Goal: Task Accomplishment & Management: Complete application form

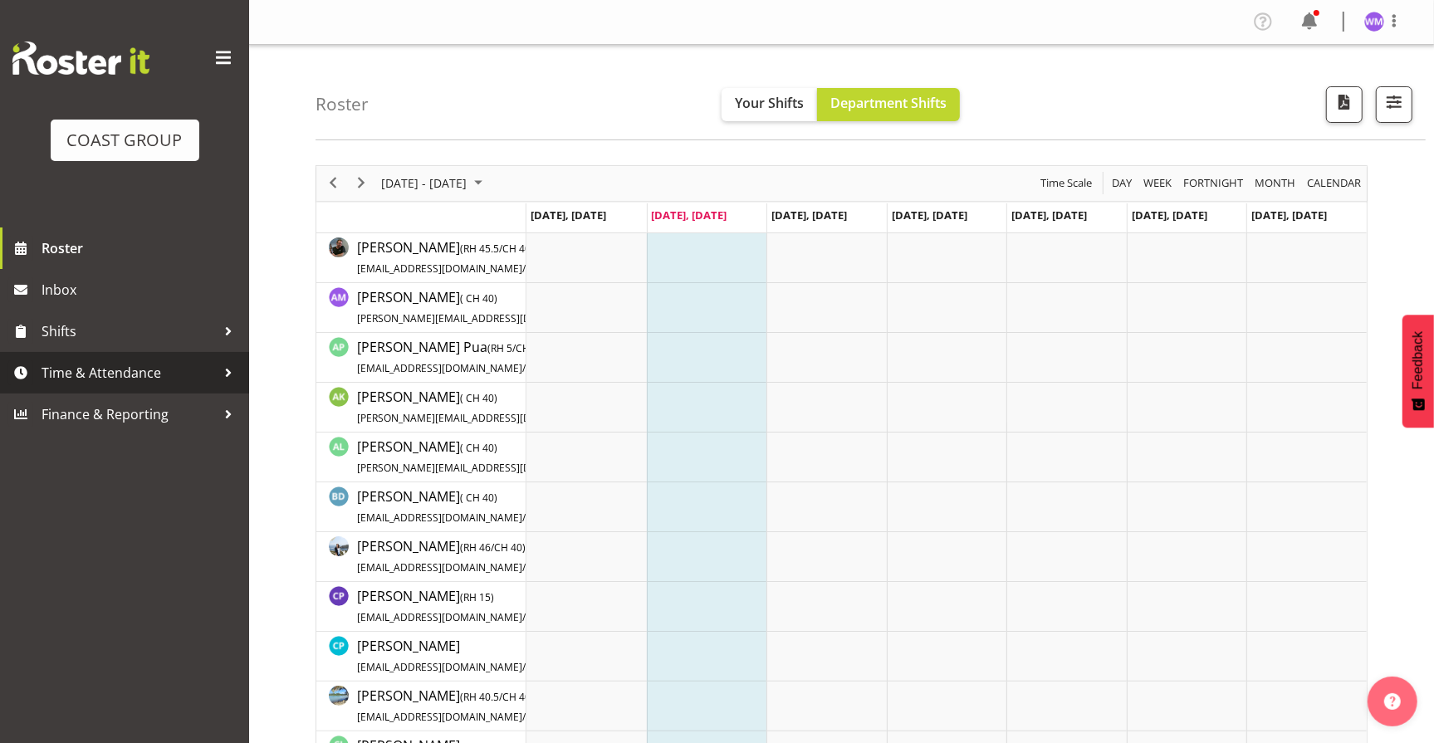
click at [119, 367] on span "Time & Attendance" at bounding box center [129, 372] width 174 height 25
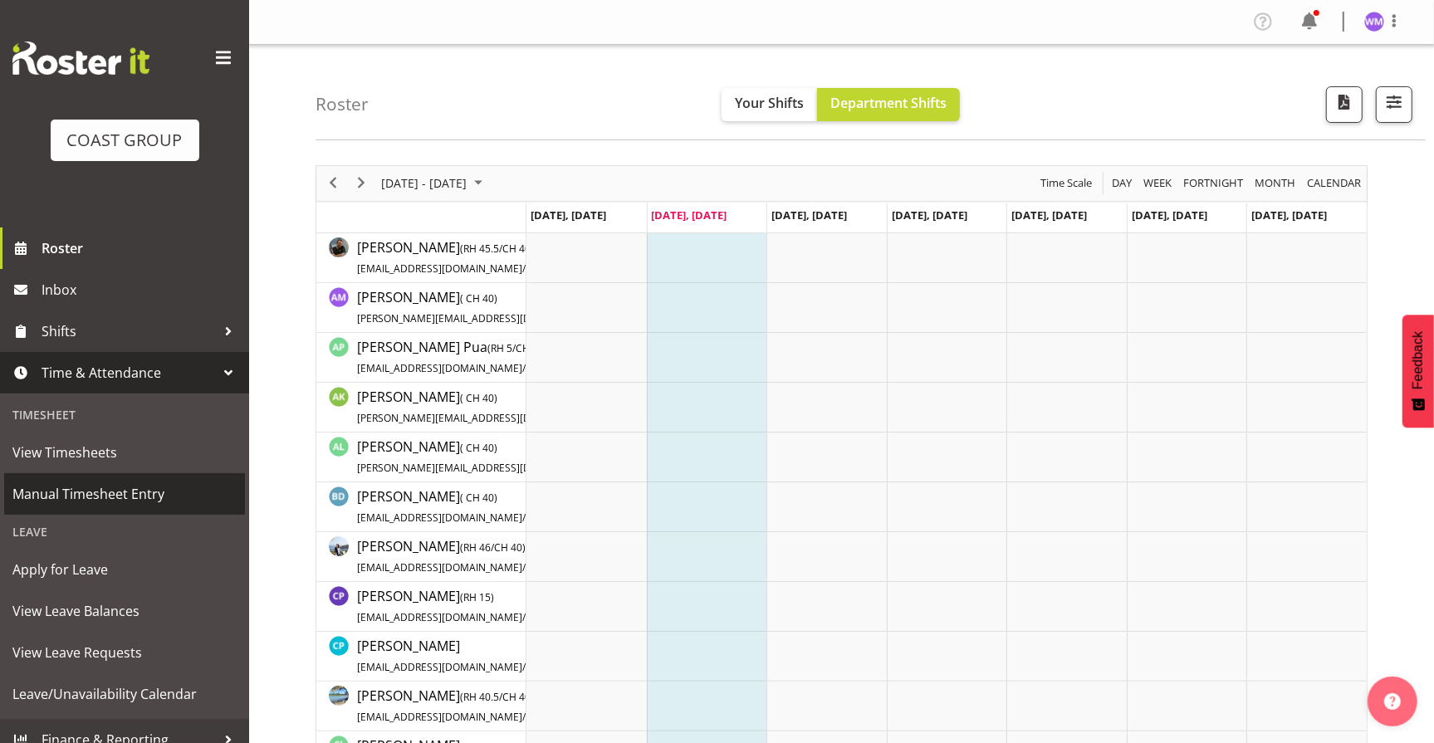
click at [127, 497] on span "Manual Timesheet Entry" at bounding box center [124, 494] width 224 height 25
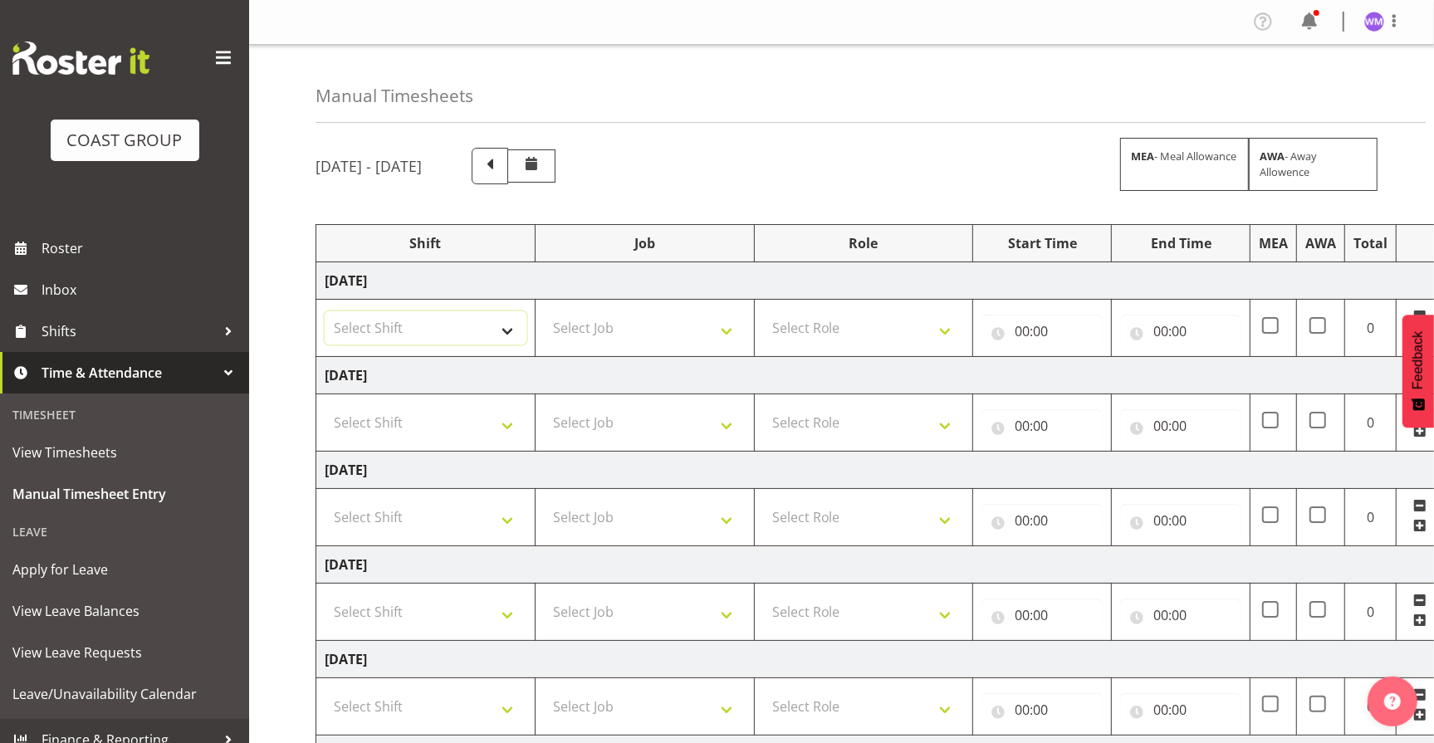
click at [504, 332] on select "Select Shift EHS AKL SALES" at bounding box center [426, 327] width 202 height 33
select select "1327"
click at [325, 311] on select "Select Shift EHS AKL SALES" at bounding box center [426, 327] width 202 height 33
click at [507, 420] on select "Select Shift EHS AKL SALES" at bounding box center [426, 422] width 202 height 33
select select "1327"
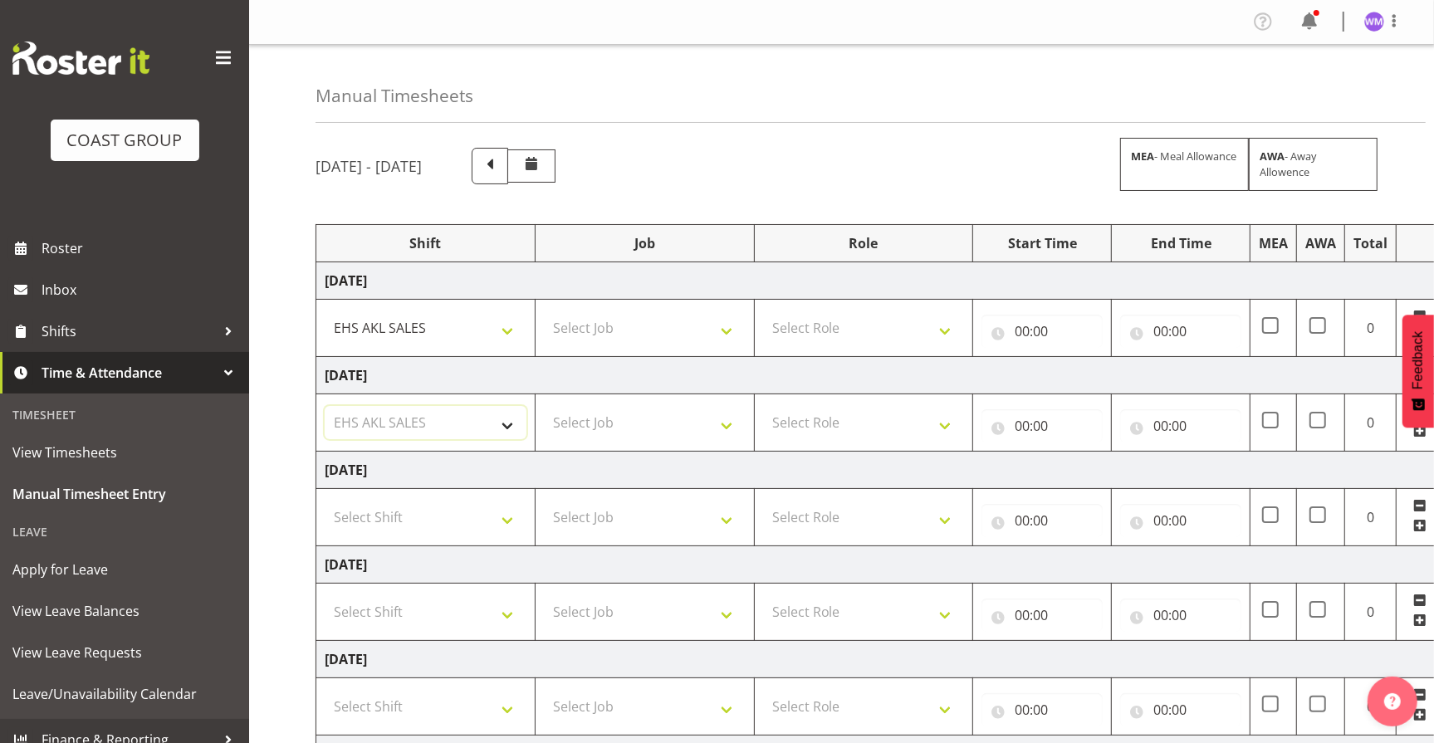
click at [325, 406] on select "Select Shift EHS AKL SALES" at bounding box center [426, 422] width 202 height 33
click at [499, 514] on select "Select Shift EHS AKL SALES" at bounding box center [426, 517] width 202 height 33
select select "1327"
click at [325, 501] on select "Select Shift EHS AKL SALES" at bounding box center [426, 517] width 202 height 33
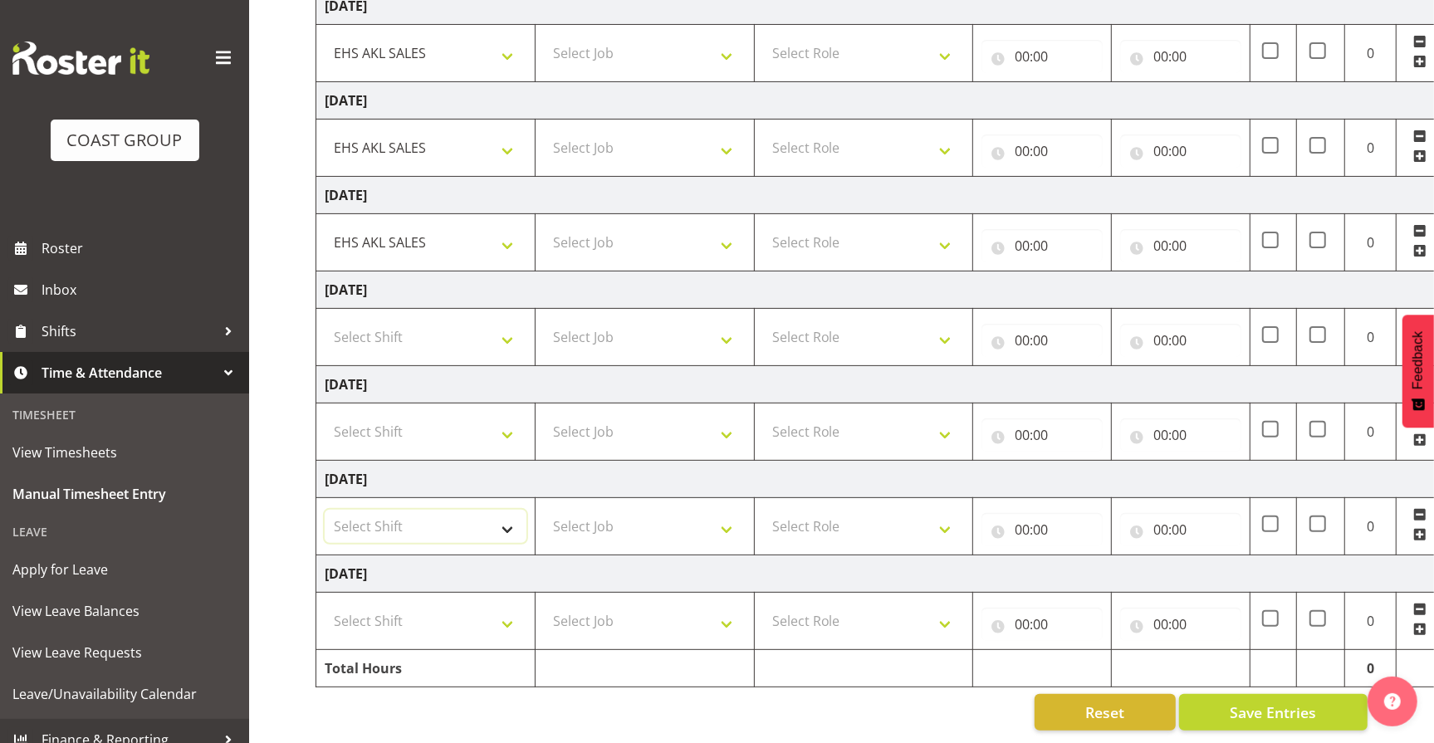
click at [504, 514] on select "Select Shift EHS AKL SALES" at bounding box center [426, 526] width 202 height 33
select select "1327"
click at [325, 510] on select "Select Shift EHS AKL SALES" at bounding box center [426, 526] width 202 height 33
click at [499, 605] on select "Select Shift EHS AKL SALES" at bounding box center [426, 621] width 202 height 33
select select "1327"
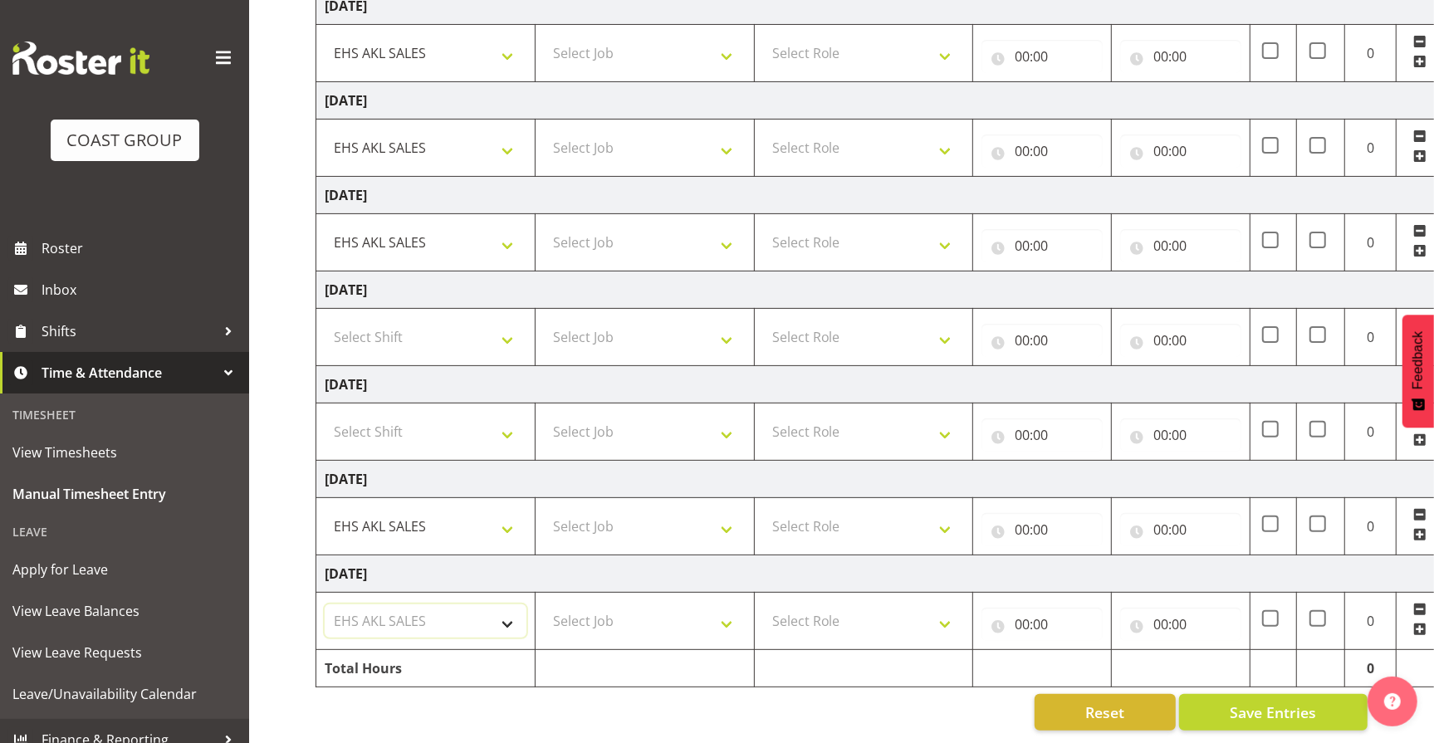
click at [325, 605] on select "Select Shift EHS AKL SALES" at bounding box center [426, 621] width 202 height 33
click at [727, 615] on select "Select Job 1 Carlton Events 1 Carlton Hamilton 1 Carlton Wellington 1 EHS WAREH…" at bounding box center [645, 621] width 202 height 33
select select "69"
click at [544, 605] on select "Select Job 1 Carlton Events 1 Carlton Hamilton 1 Carlton Wellington 1 EHS WAREH…" at bounding box center [645, 621] width 202 height 33
click at [722, 510] on select "Select Job 1 Carlton Events 1 Carlton Hamilton 1 Carlton Wellington 1 EHS WAREH…" at bounding box center [645, 526] width 202 height 33
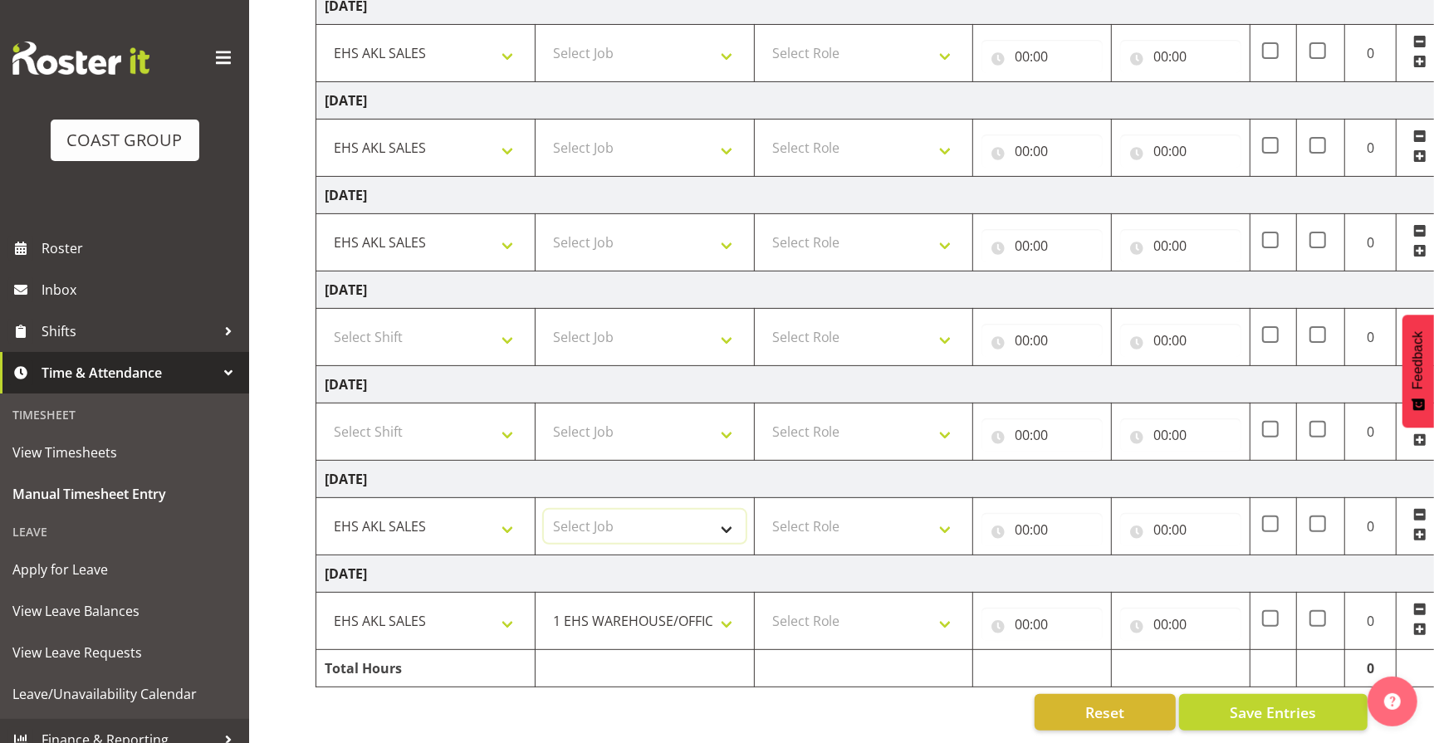
select select "69"
click at [544, 510] on select "Select Job 1 Carlton Events 1 Carlton Hamilton 1 Carlton Wellington 1 EHS WAREH…" at bounding box center [645, 526] width 202 height 33
click at [725, 234] on select "Select Job 1 Carlton Events 1 Carlton Hamilton 1 Carlton Wellington 1 EHS WAREH…" at bounding box center [645, 242] width 202 height 33
select select "69"
click at [544, 226] on select "Select Job 1 Carlton Events 1 Carlton Hamilton 1 Carlton Wellington 1 EHS WAREH…" at bounding box center [645, 242] width 202 height 33
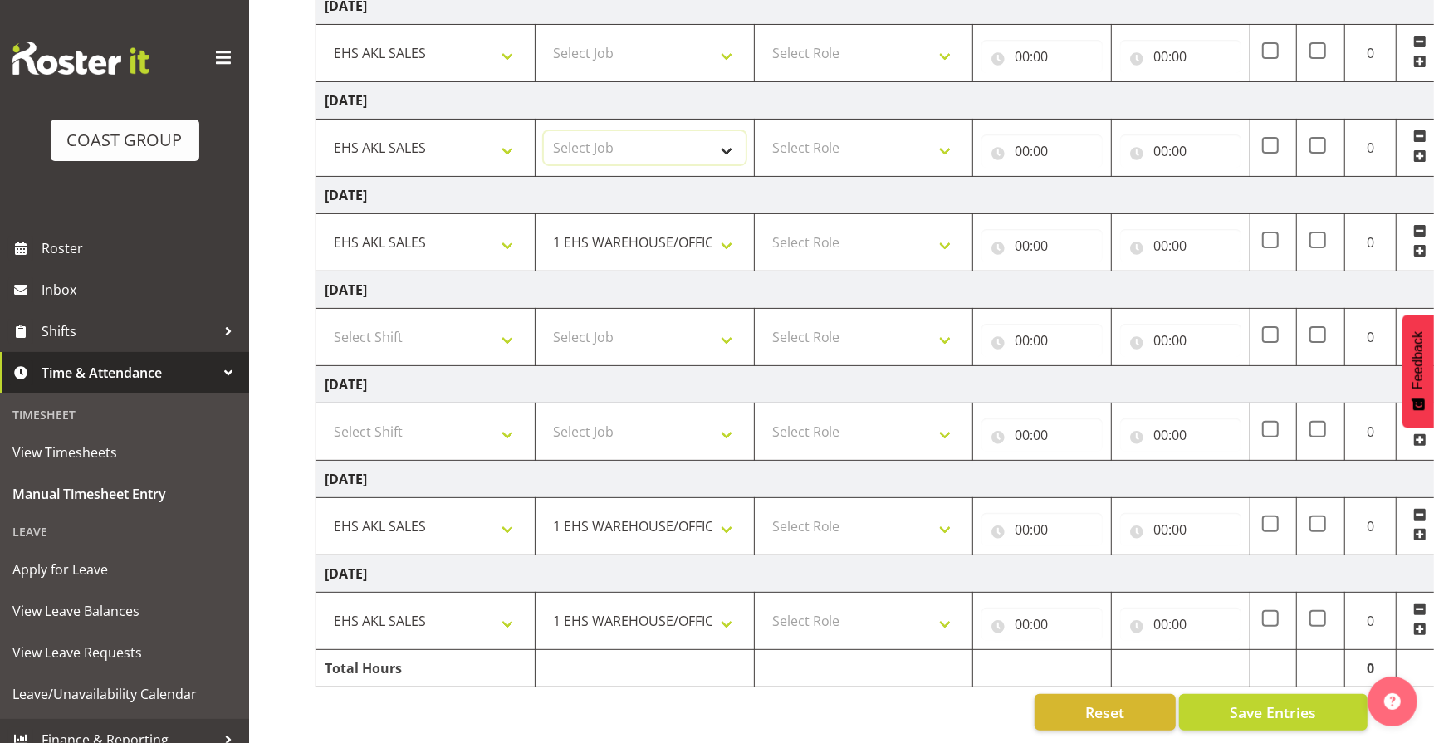
click at [723, 135] on select "Select Job 1 Carlton Events 1 Carlton Hamilton 1 Carlton Wellington 1 EHS WAREH…" at bounding box center [645, 147] width 202 height 33
select select "69"
click at [544, 131] on select "Select Job 1 Carlton Events 1 Carlton Hamilton 1 Carlton Wellington 1 EHS WAREH…" at bounding box center [645, 147] width 202 height 33
click at [730, 43] on select "Select Job 1 Carlton Events 1 Carlton Hamilton 1 Carlton Wellington 1 EHS WAREH…" at bounding box center [645, 53] width 202 height 33
select select "69"
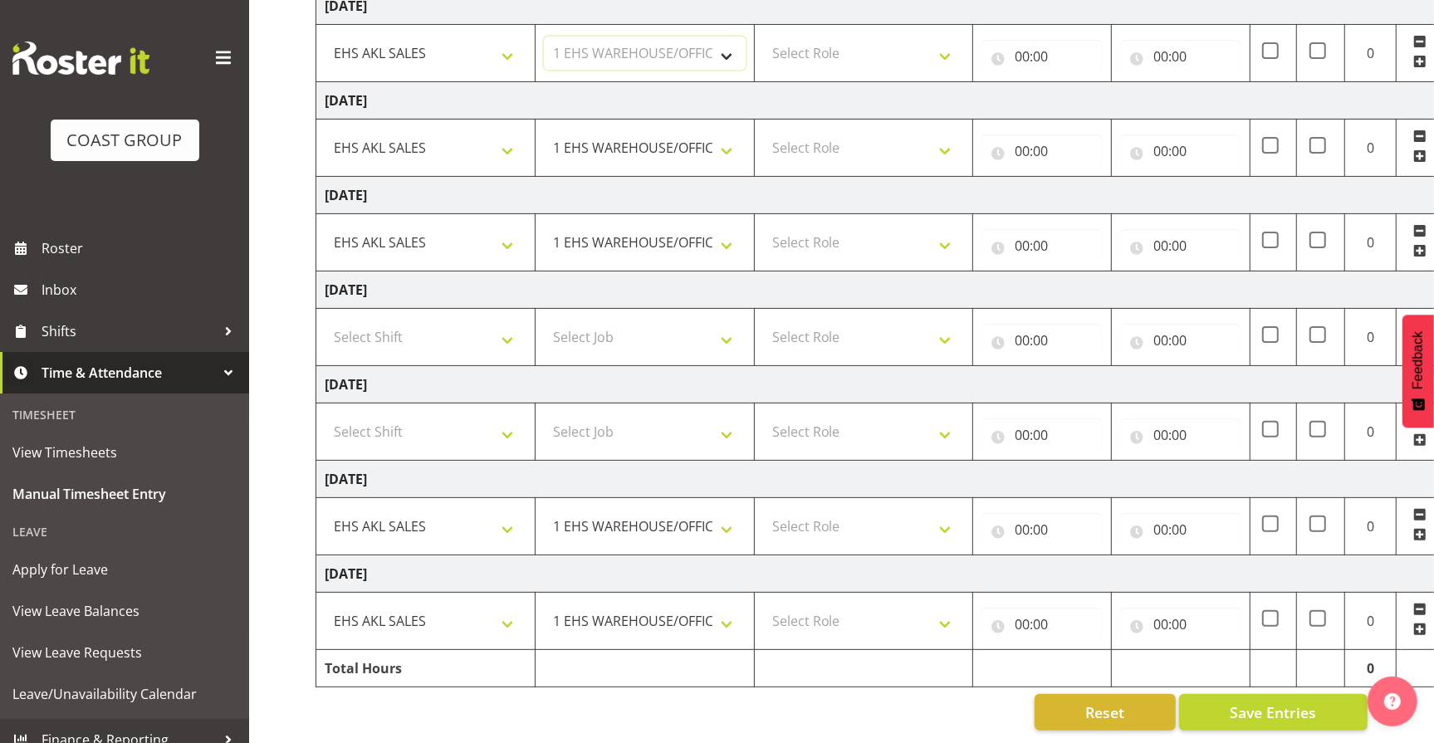
click at [544, 37] on select "Select Job 1 Carlton Events 1 Carlton Hamilton 1 Carlton Wellington 1 EHS WAREH…" at bounding box center [645, 53] width 202 height 33
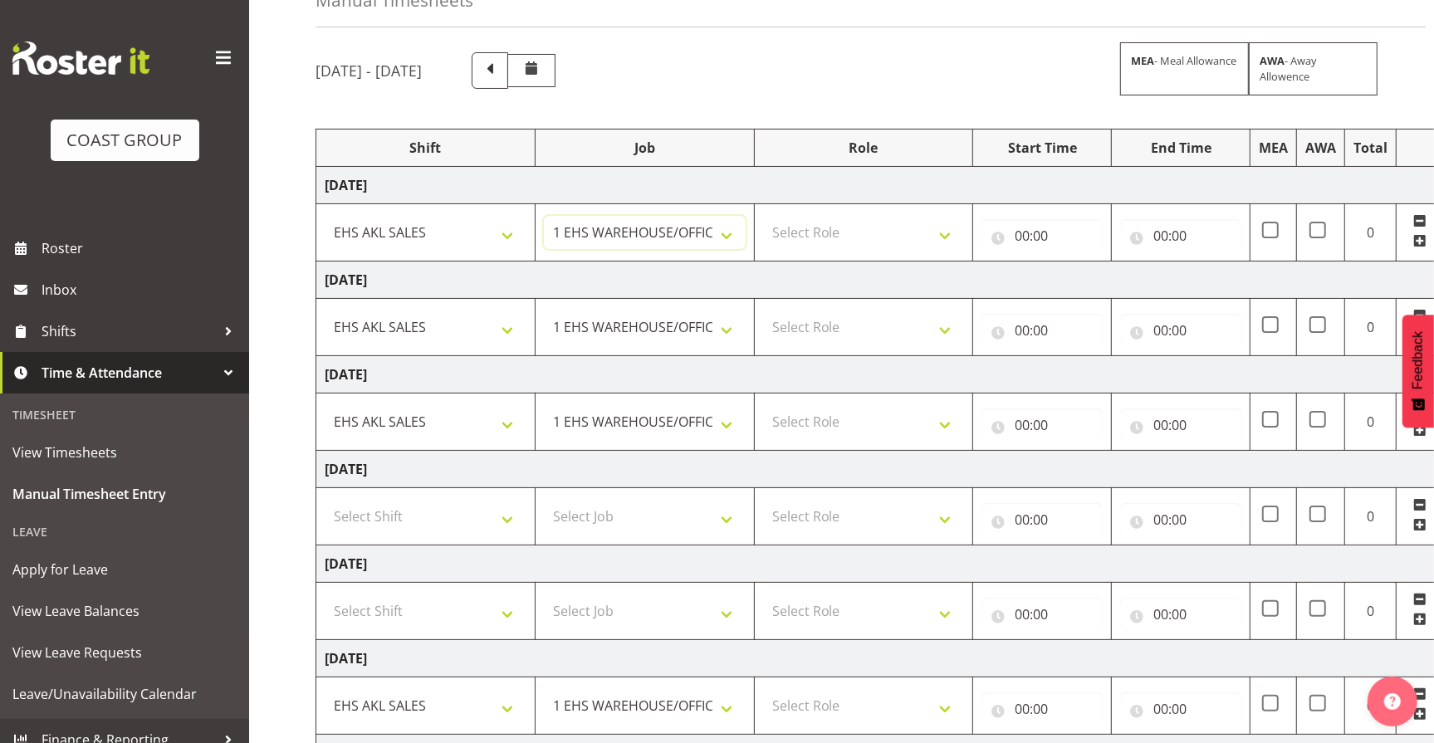
scroll to position [93, 0]
click at [944, 240] on select "Select Role ACCOUNT MANAGER Account Manager" at bounding box center [864, 234] width 202 height 33
select select "197"
click at [763, 218] on select "Select Role ACCOUNT MANAGER Account Manager" at bounding box center [864, 234] width 202 height 33
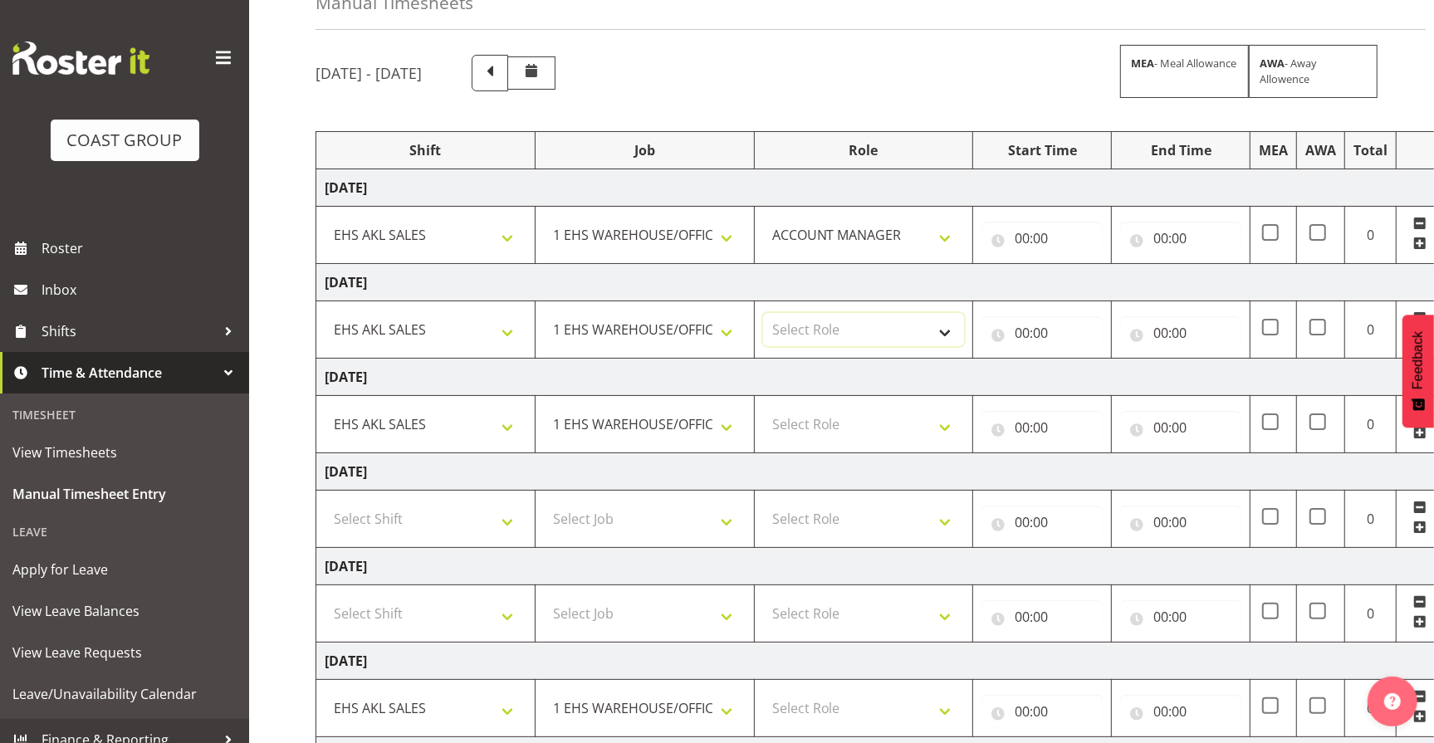
click at [935, 323] on select "Select Role ACCOUNT MANAGER Account Manager" at bounding box center [864, 329] width 202 height 33
select select "197"
click at [763, 313] on select "Select Role ACCOUNT MANAGER Account Manager" at bounding box center [864, 329] width 202 height 33
click at [936, 417] on select "Select Role ACCOUNT MANAGER Account Manager" at bounding box center [864, 424] width 202 height 33
select select "197"
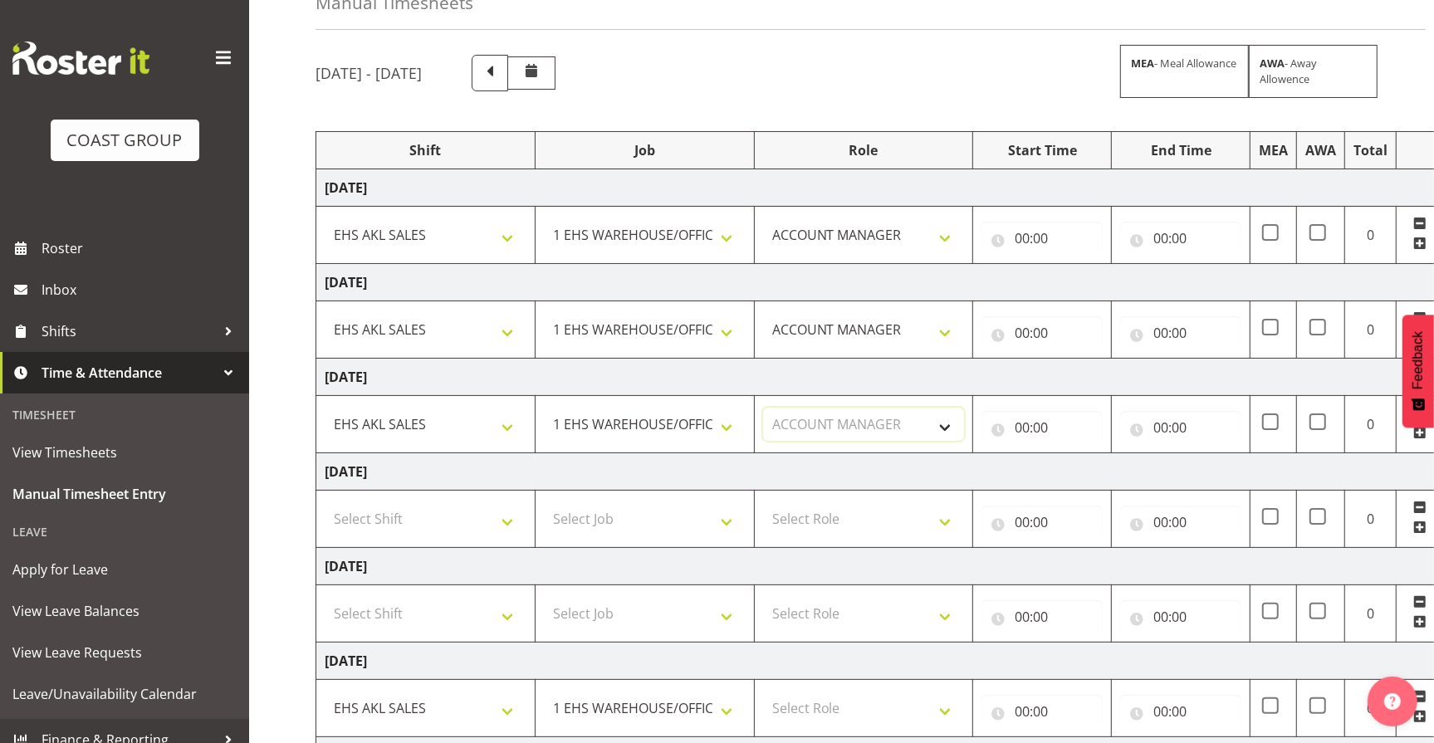
click at [763, 408] on select "Select Role ACCOUNT MANAGER Account Manager" at bounding box center [864, 424] width 202 height 33
click at [1045, 236] on input "00:00" at bounding box center [1042, 238] width 121 height 33
click at [1085, 286] on select "00 01 02 03 04 05 06 07 08 09 10 11 12 13 14 15 16 17 18 19 20 21 22 23" at bounding box center [1094, 281] width 37 height 33
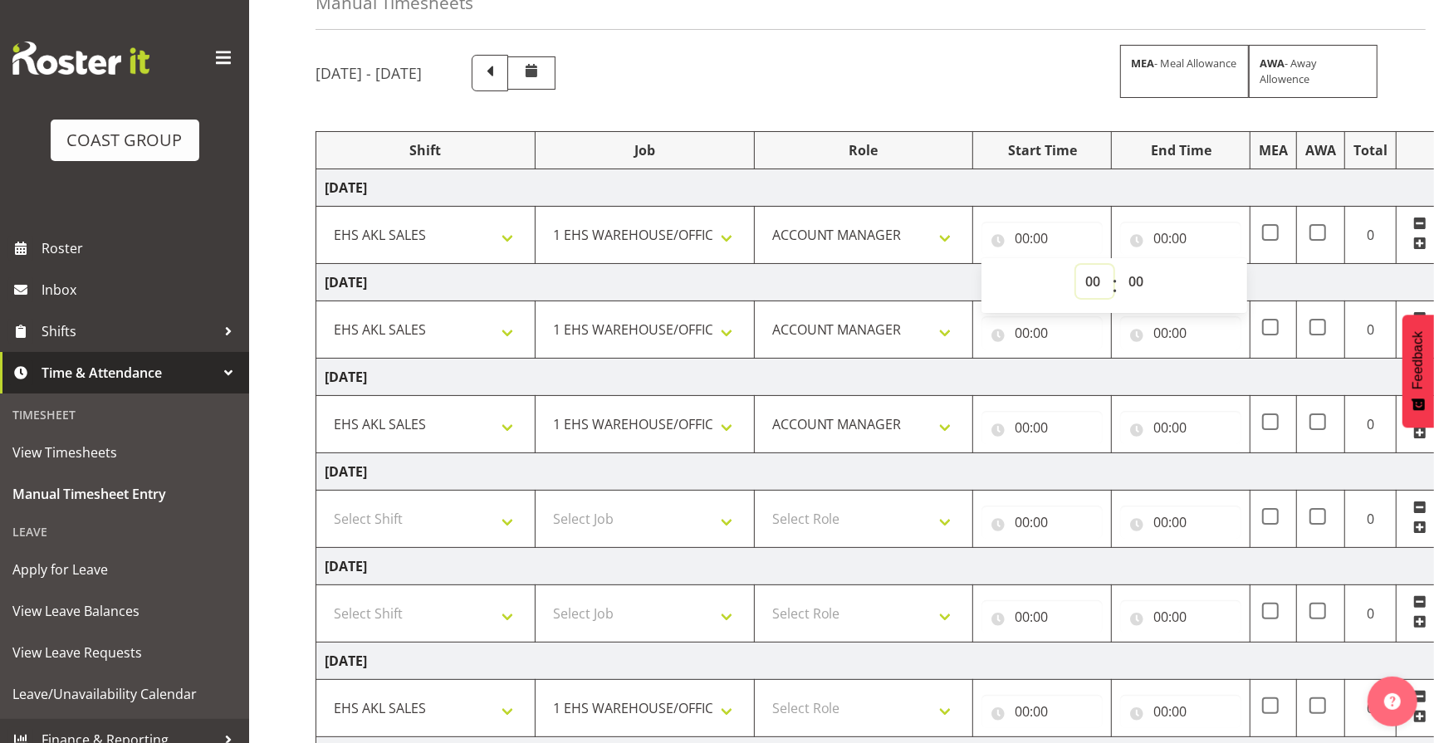
select select "9"
click at [1076, 265] on select "00 01 02 03 04 05 06 07 08 09 10 11 12 13 14 15 16 17 18 19 20 21 22 23" at bounding box center [1094, 281] width 37 height 33
type input "09:00"
click at [1184, 242] on input "00:00" at bounding box center [1180, 238] width 121 height 33
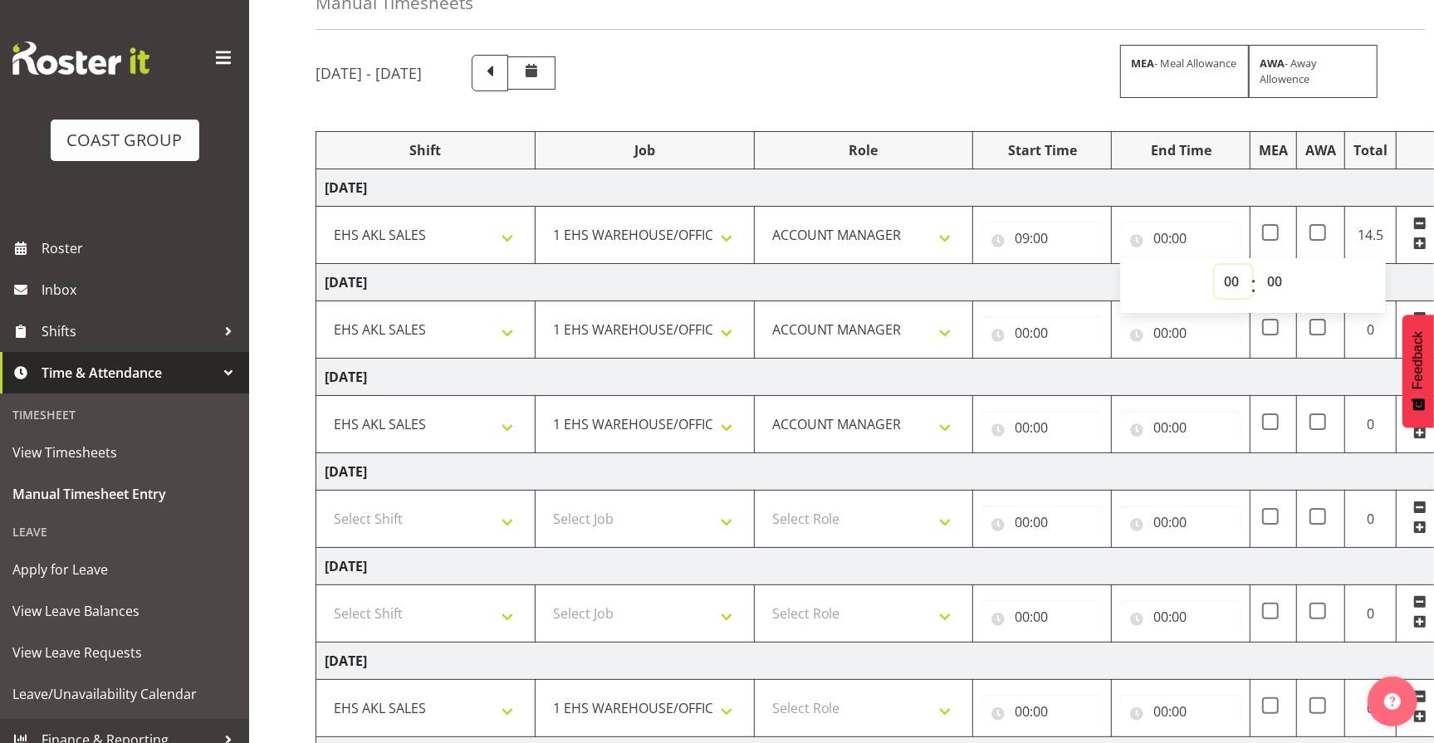
click at [1230, 282] on select "00 01 02 03 04 05 06 07 08 09 10 11 12 13 14 15 16 17 18 19 20 21 22 23" at bounding box center [1233, 281] width 37 height 33
select select "12"
click at [1215, 265] on select "00 01 02 03 04 05 06 07 08 09 10 11 12 13 14 15 16 17 18 19 20 21 22 23" at bounding box center [1233, 281] width 37 height 33
type input "12:00"
click at [1046, 330] on input "00:00" at bounding box center [1042, 332] width 121 height 33
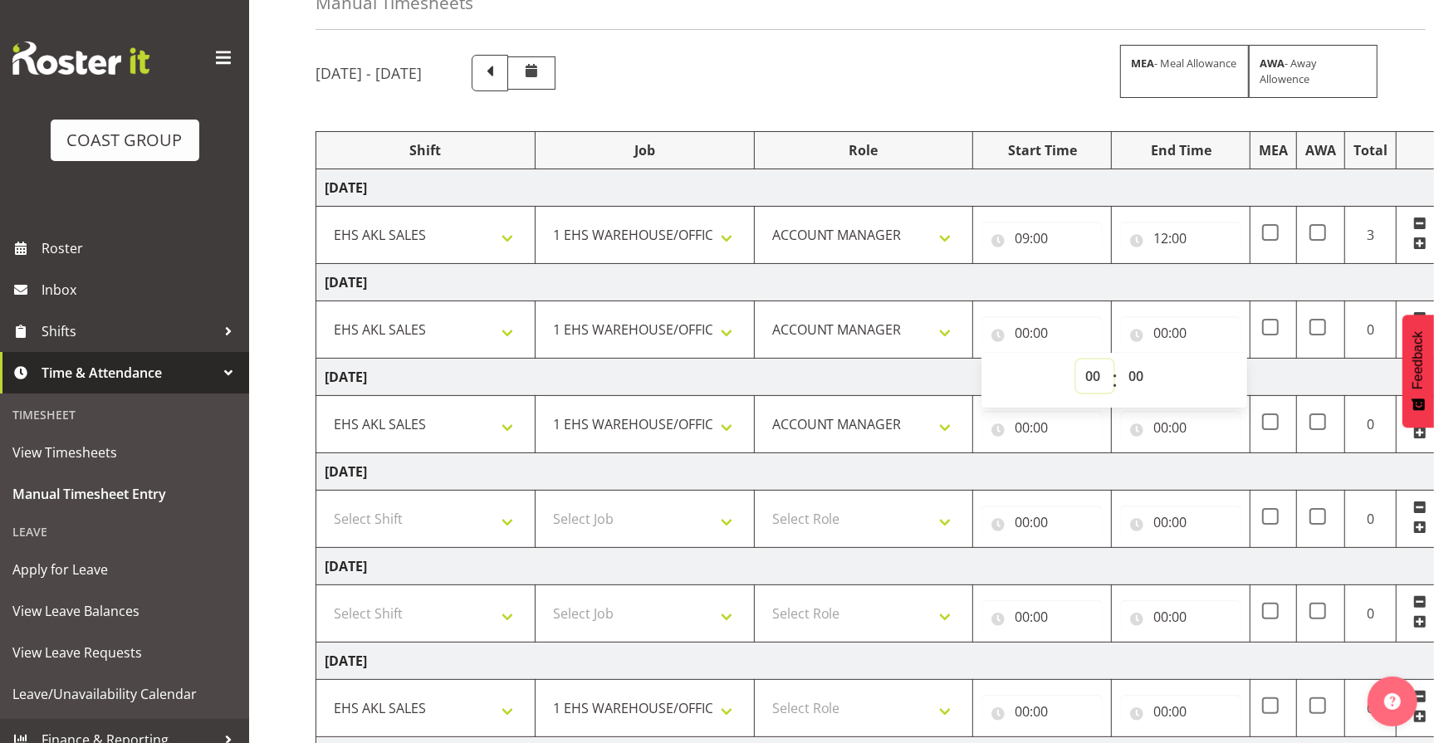
click at [1088, 375] on select "00 01 02 03 04 05 06 07 08 09 10 11 12 13 14 15 16 17 18 19 20 21 22 23" at bounding box center [1094, 376] width 37 height 33
select select "9"
click at [1076, 360] on select "00 01 02 03 04 05 06 07 08 09 10 11 12 13 14 15 16 17 18 19 20 21 22 23" at bounding box center [1094, 376] width 37 height 33
type input "09:00"
click at [1185, 337] on input "00:00" at bounding box center [1180, 332] width 121 height 33
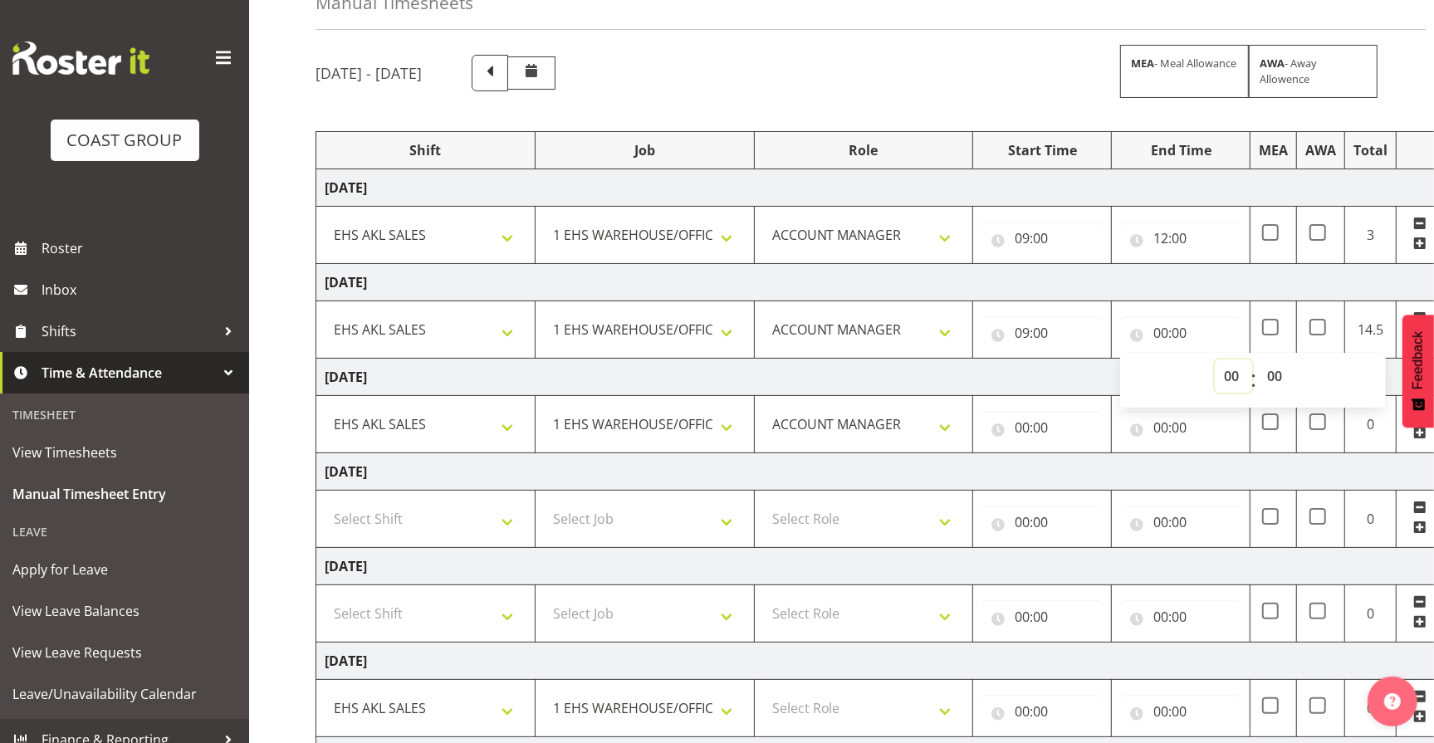
click at [1236, 381] on select "00 01 02 03 04 05 06 07 08 09 10 11 12 13 14 15 16 17 18 19 20 21 22 23" at bounding box center [1233, 376] width 37 height 33
select select "12"
click at [1215, 360] on select "00 01 02 03 04 05 06 07 08 09 10 11 12 13 14 15 16 17 18 19 20 21 22 23" at bounding box center [1233, 376] width 37 height 33
type input "12:00"
click at [1026, 425] on input "00:00" at bounding box center [1042, 427] width 121 height 33
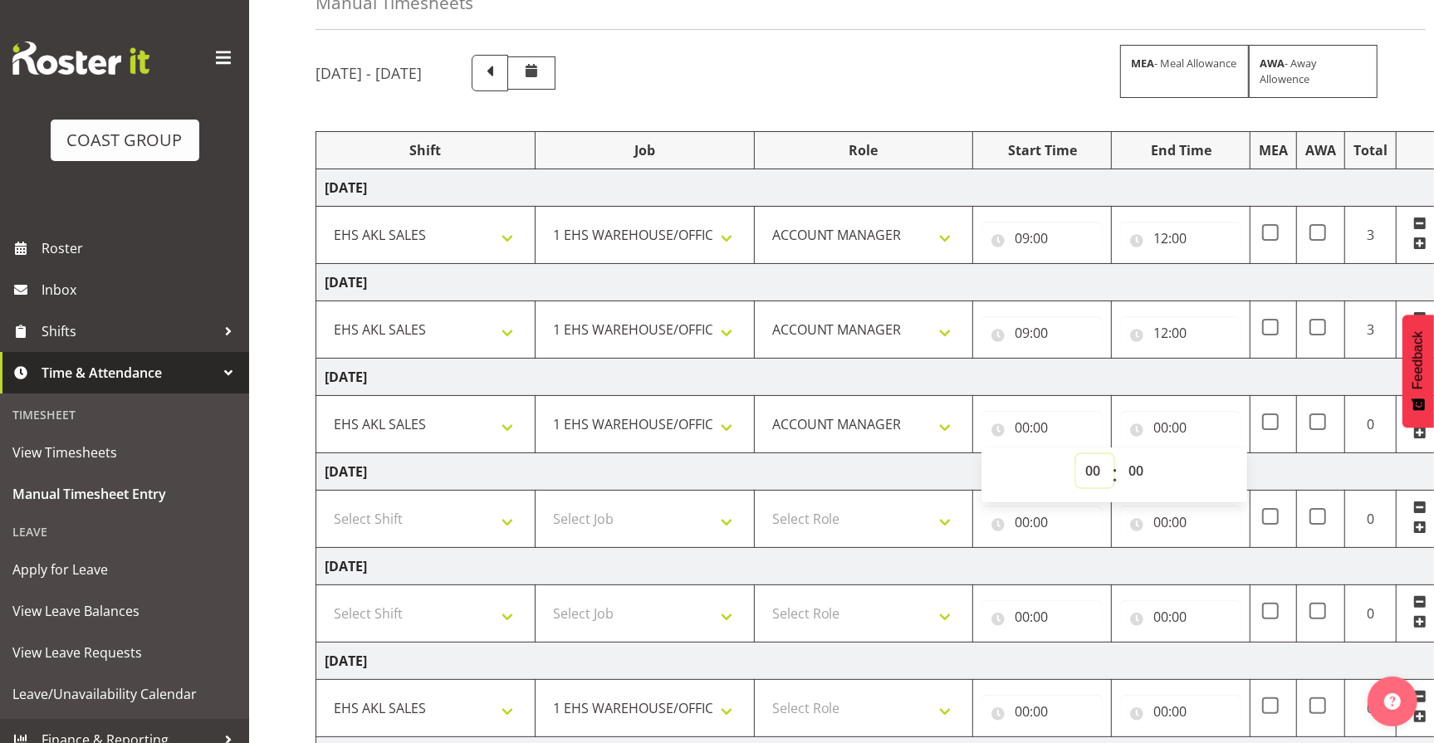
click at [1104, 475] on select "00 01 02 03 04 05 06 07 08 09 10 11 12 13 14 15 16 17 18 19 20 21 22 23" at bounding box center [1094, 470] width 37 height 33
select select "9"
click at [1076, 454] on select "00 01 02 03 04 05 06 07 08 09 10 11 12 13 14 15 16 17 18 19 20 21 22 23" at bounding box center [1094, 470] width 37 height 33
type input "09:00"
click at [1169, 430] on input "00:00" at bounding box center [1180, 427] width 121 height 33
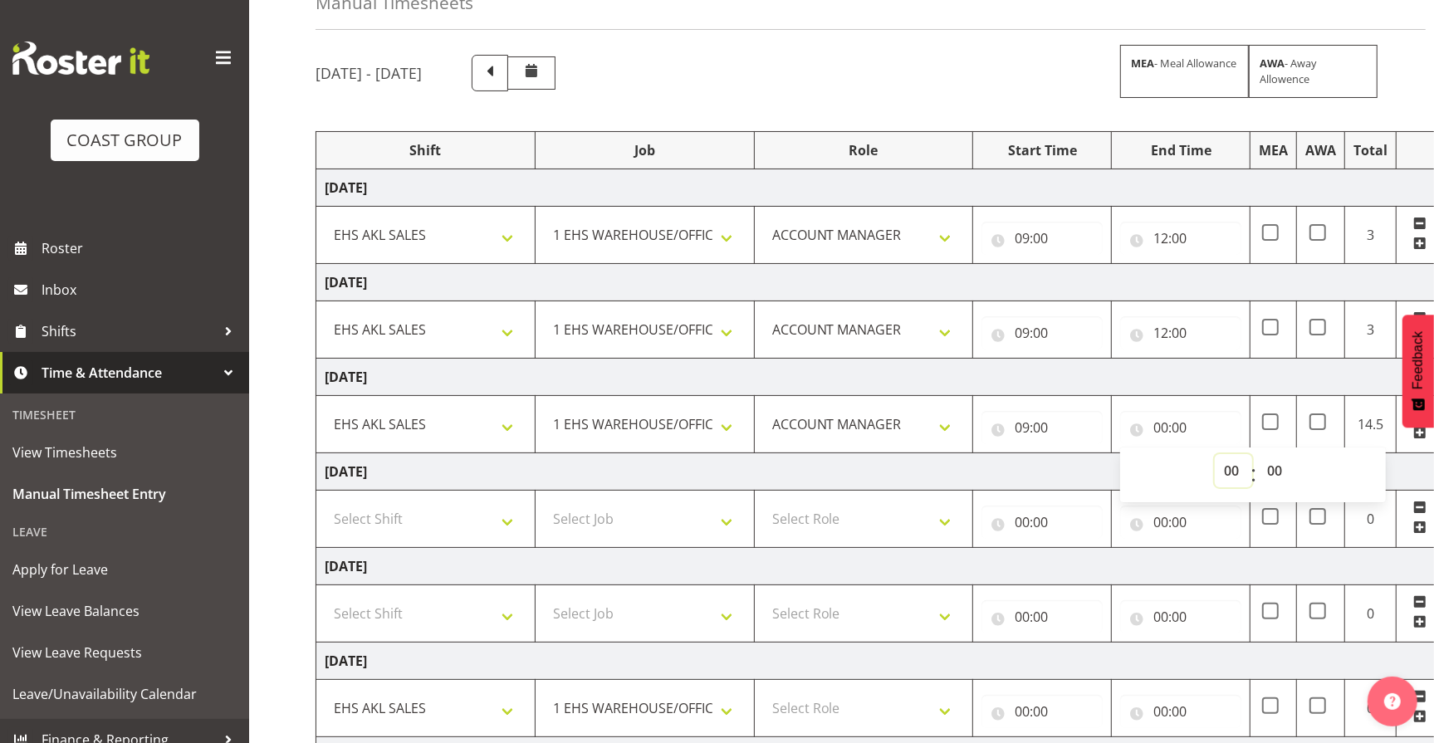
click at [1224, 463] on select "00 01 02 03 04 05 06 07 08 09 10 11 12 13 14 15 16 17 18 19 20 21 22 23" at bounding box center [1233, 470] width 37 height 33
select select "12"
click at [1215, 454] on select "00 01 02 03 04 05 06 07 08 09 10 11 12 13 14 15 16 17 18 19 20 21 22 23" at bounding box center [1233, 470] width 37 height 33
type input "12:00"
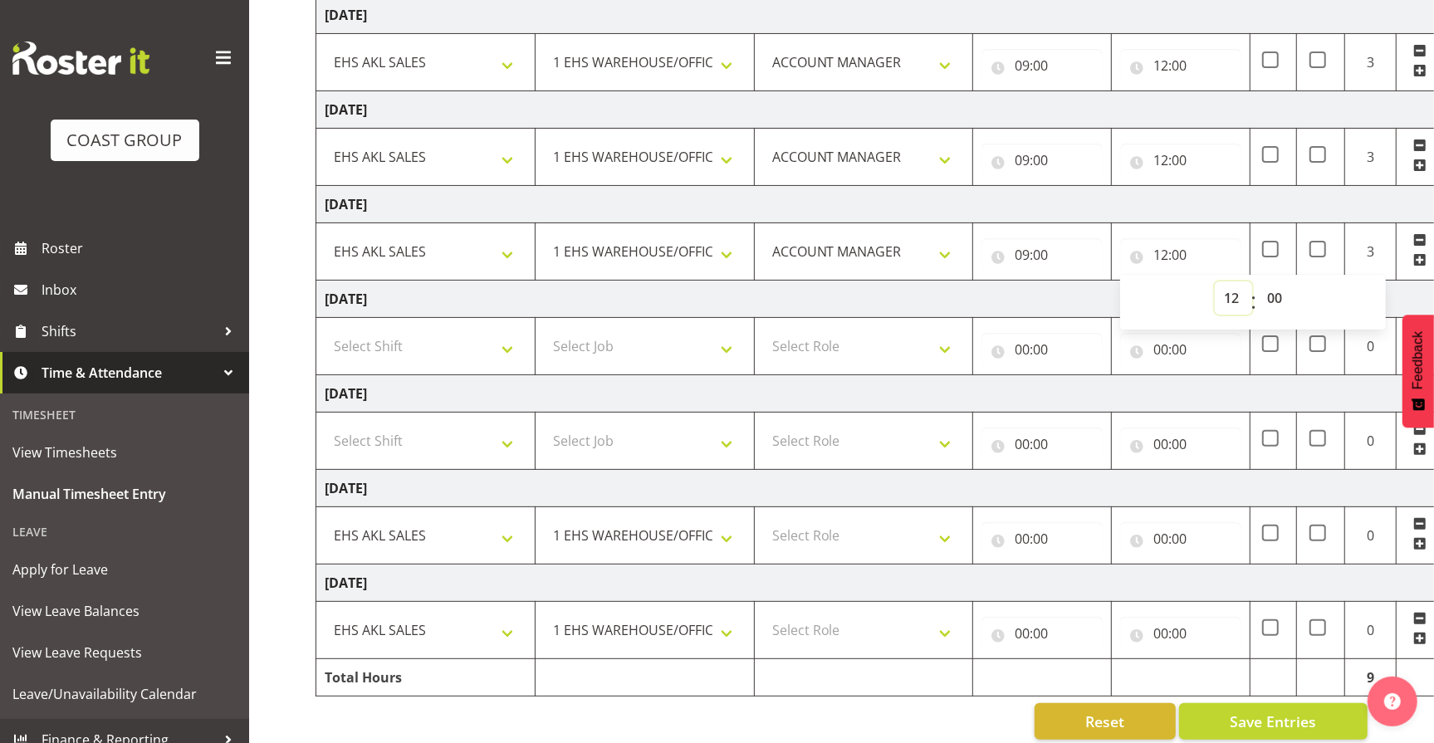
scroll to position [288, 0]
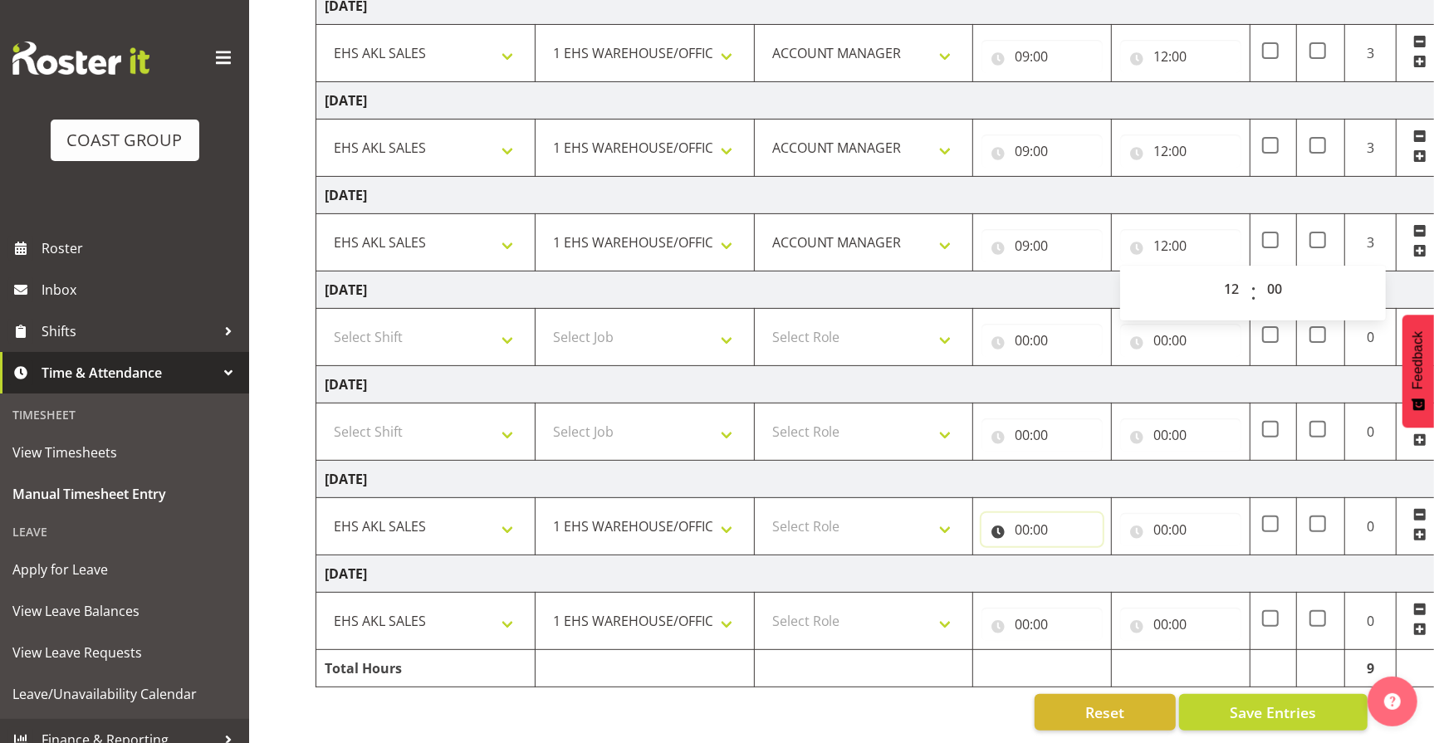
click at [1035, 515] on input "00:00" at bounding box center [1042, 529] width 121 height 33
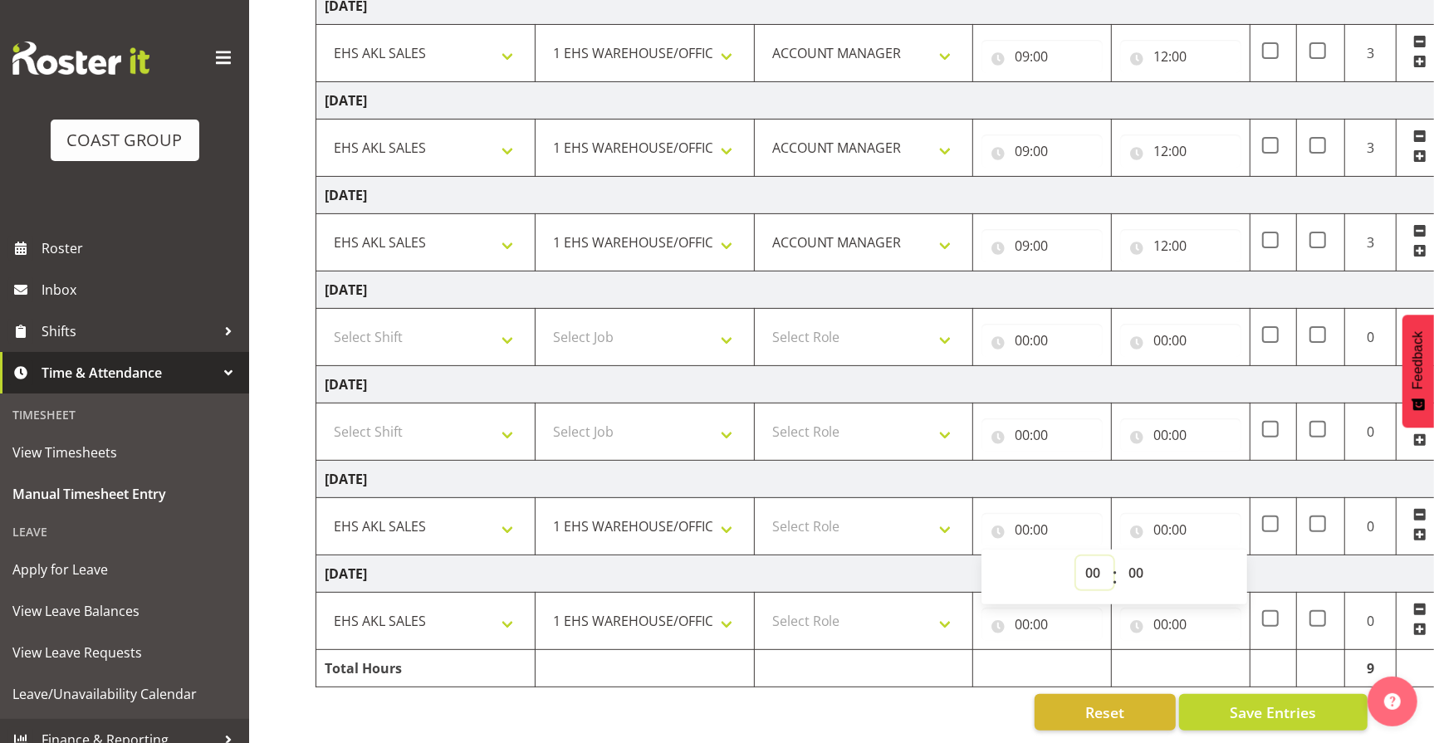
click at [1088, 556] on select "00 01 02 03 04 05 06 07 08 09 10 11 12 13 14 15 16 17 18 19 20 21 22 23" at bounding box center [1094, 572] width 37 height 33
select select "9"
click at [1076, 556] on select "00 01 02 03 04 05 06 07 08 09 10 11 12 13 14 15 16 17 18 19 20 21 22 23" at bounding box center [1094, 572] width 37 height 33
type input "09:00"
click at [1182, 513] on input "00:00" at bounding box center [1180, 529] width 121 height 33
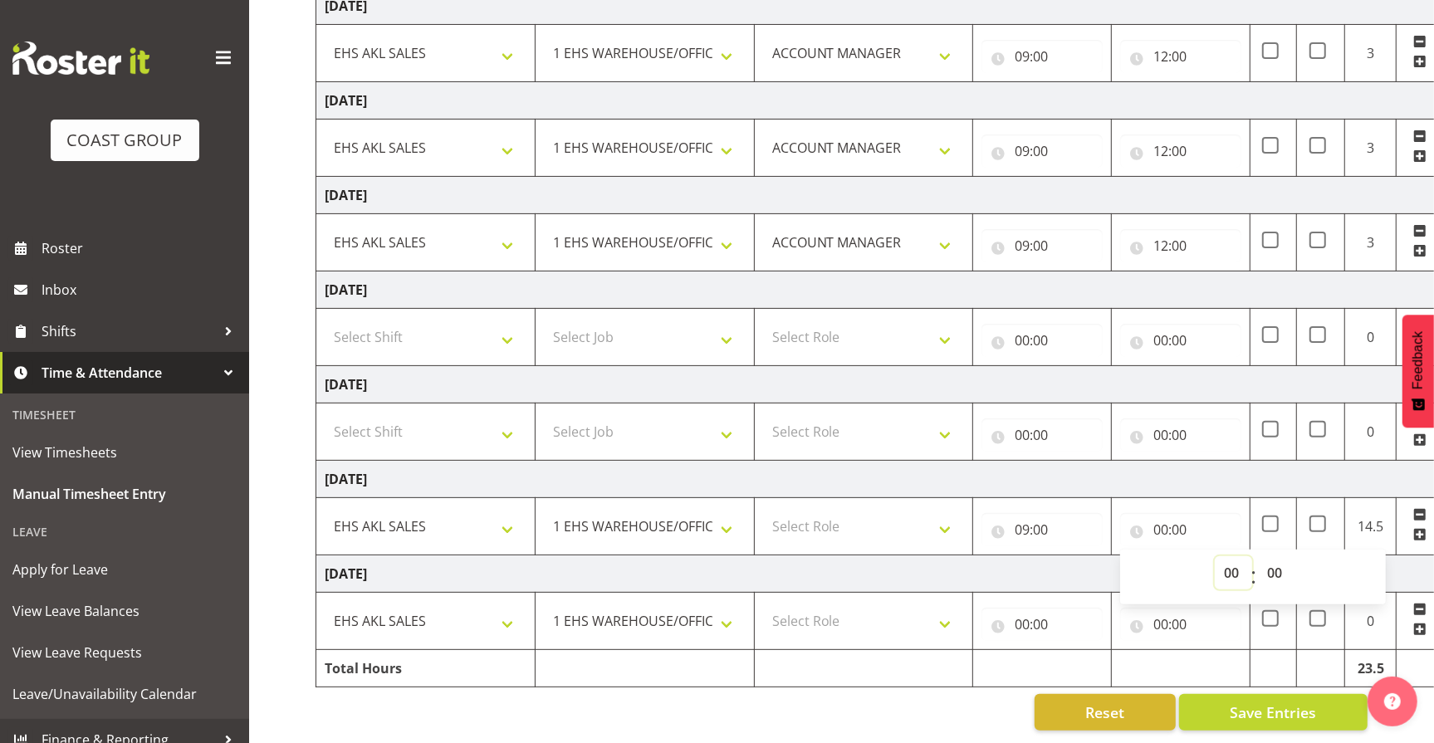
click at [1226, 557] on select "00 01 02 03 04 05 06 07 08 09 10 11 12 13 14 15 16 17 18 19 20 21 22 23" at bounding box center [1233, 572] width 37 height 33
select select "12"
click at [1215, 556] on select "00 01 02 03 04 05 06 07 08 09 10 11 12 13 14 15 16 17 18 19 20 21 22 23" at bounding box center [1233, 572] width 37 height 33
type input "12:00"
click at [1036, 608] on input "00:00" at bounding box center [1042, 624] width 121 height 33
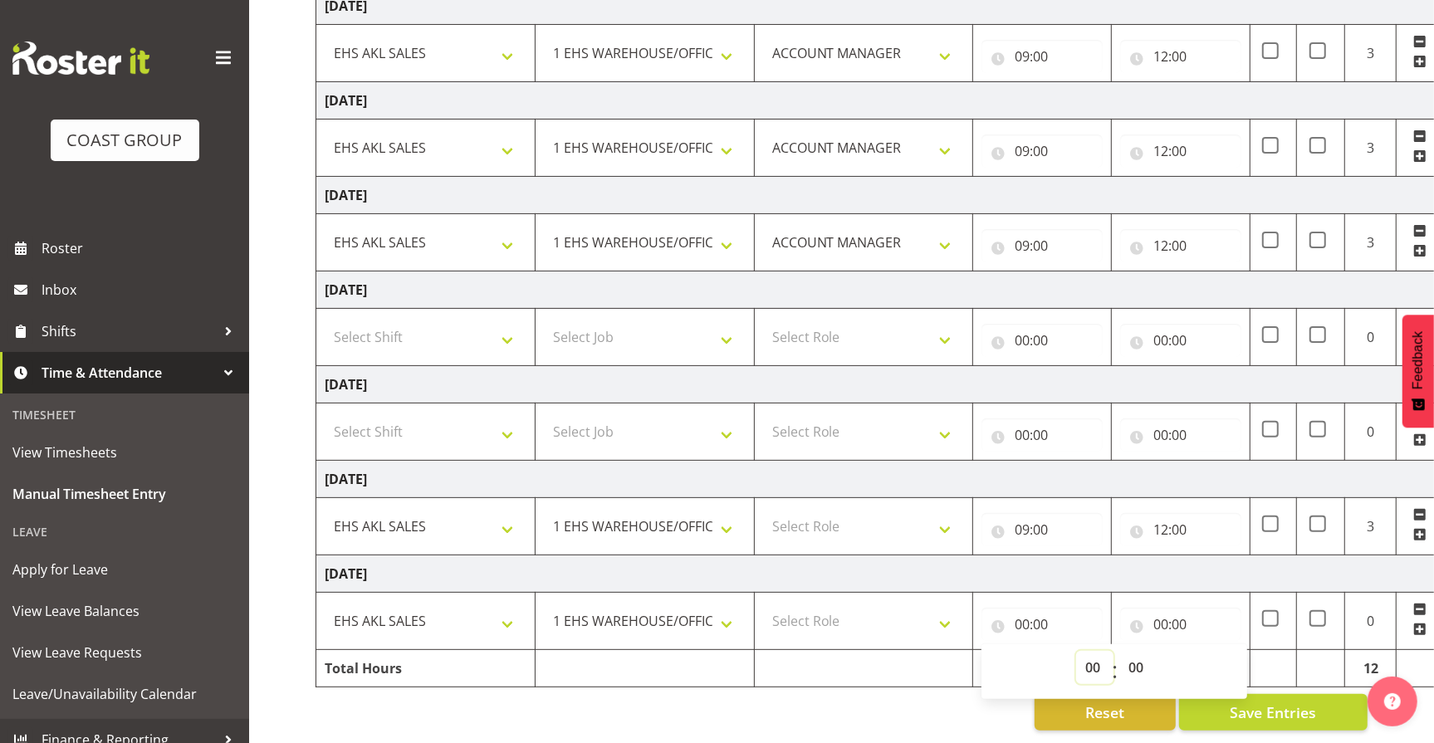
click at [1100, 660] on select "00 01 02 03 04 05 06 07 08 09 10 11 12 13 14 15 16 17 18 19 20 21 22 23" at bounding box center [1094, 667] width 37 height 33
select select "9"
click at [1076, 651] on select "00 01 02 03 04 05 06 07 08 09 10 11 12 13 14 15 16 17 18 19 20 21 22 23" at bounding box center [1094, 667] width 37 height 33
type input "09:00"
click at [1175, 608] on input "00:00" at bounding box center [1180, 624] width 121 height 33
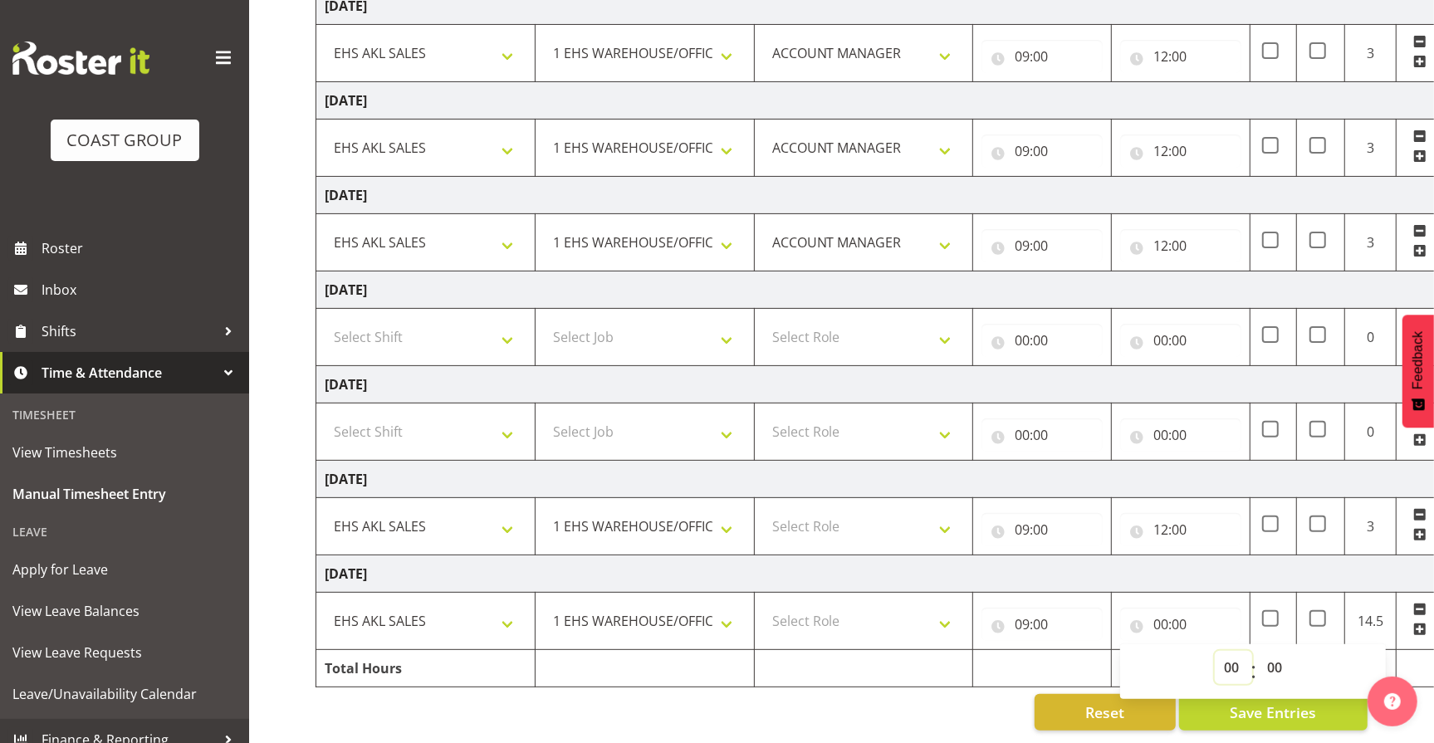
click at [1231, 658] on select "00 01 02 03 04 05 06 07 08 09 10 11 12 13 14 15 16 17 18 19 20 21 22 23" at bounding box center [1233, 667] width 37 height 33
select select "12"
click at [1215, 651] on select "00 01 02 03 04 05 06 07 08 09 10 11 12 13 14 15 16 17 18 19 20 21 22 23" at bounding box center [1233, 667] width 37 height 33
type input "12:00"
click at [950, 699] on div "Reset Save Entries" at bounding box center [842, 712] width 1052 height 37
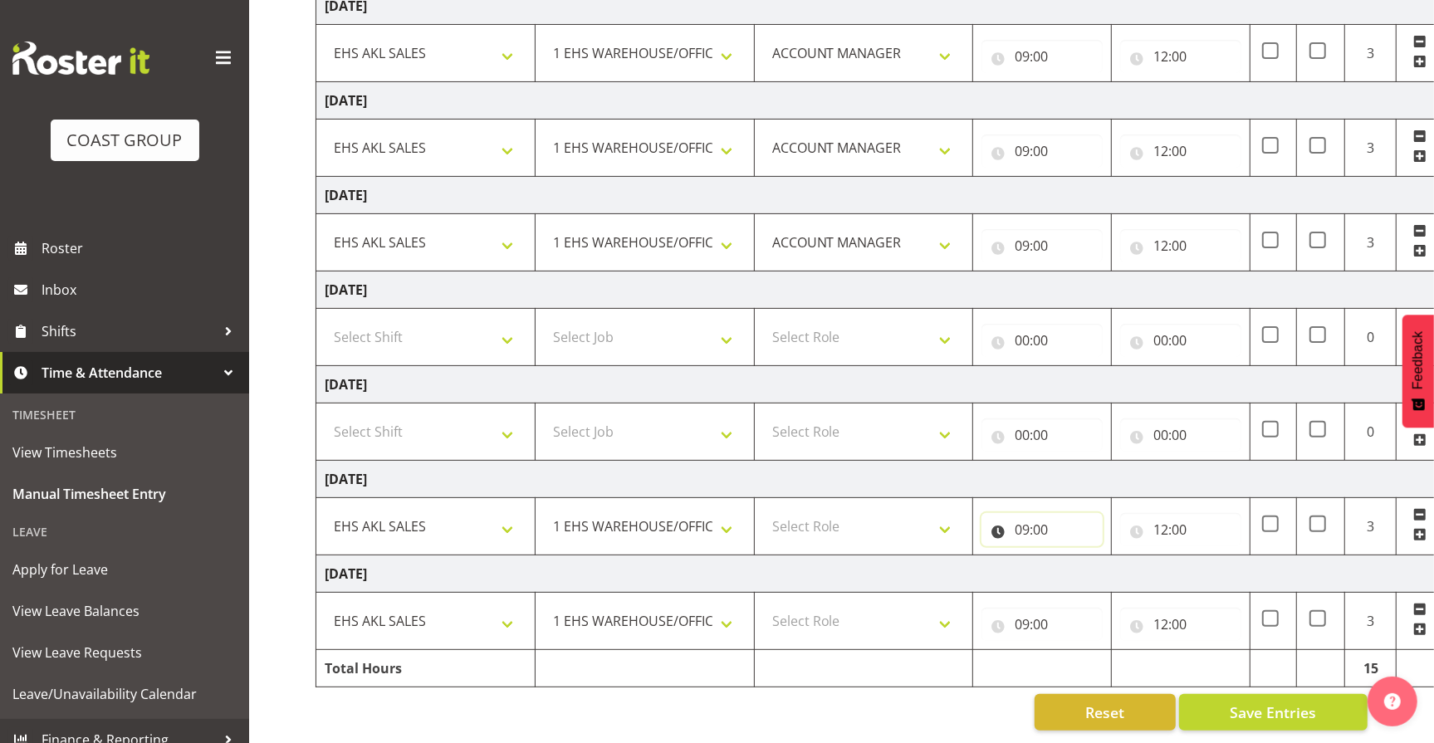
click at [1047, 513] on input "09:00" at bounding box center [1042, 529] width 121 height 33
click at [1091, 565] on select "00 01 02 03 04 05 06 07 08 09 10 11 12 13 14 15 16 17 18 19 20 21 22 23" at bounding box center [1094, 572] width 37 height 33
select select "8"
click at [1076, 556] on select "00 01 02 03 04 05 06 07 08 09 10 11 12 13 14 15 16 17 18 19 20 21 22 23" at bounding box center [1094, 572] width 37 height 33
type input "08:00"
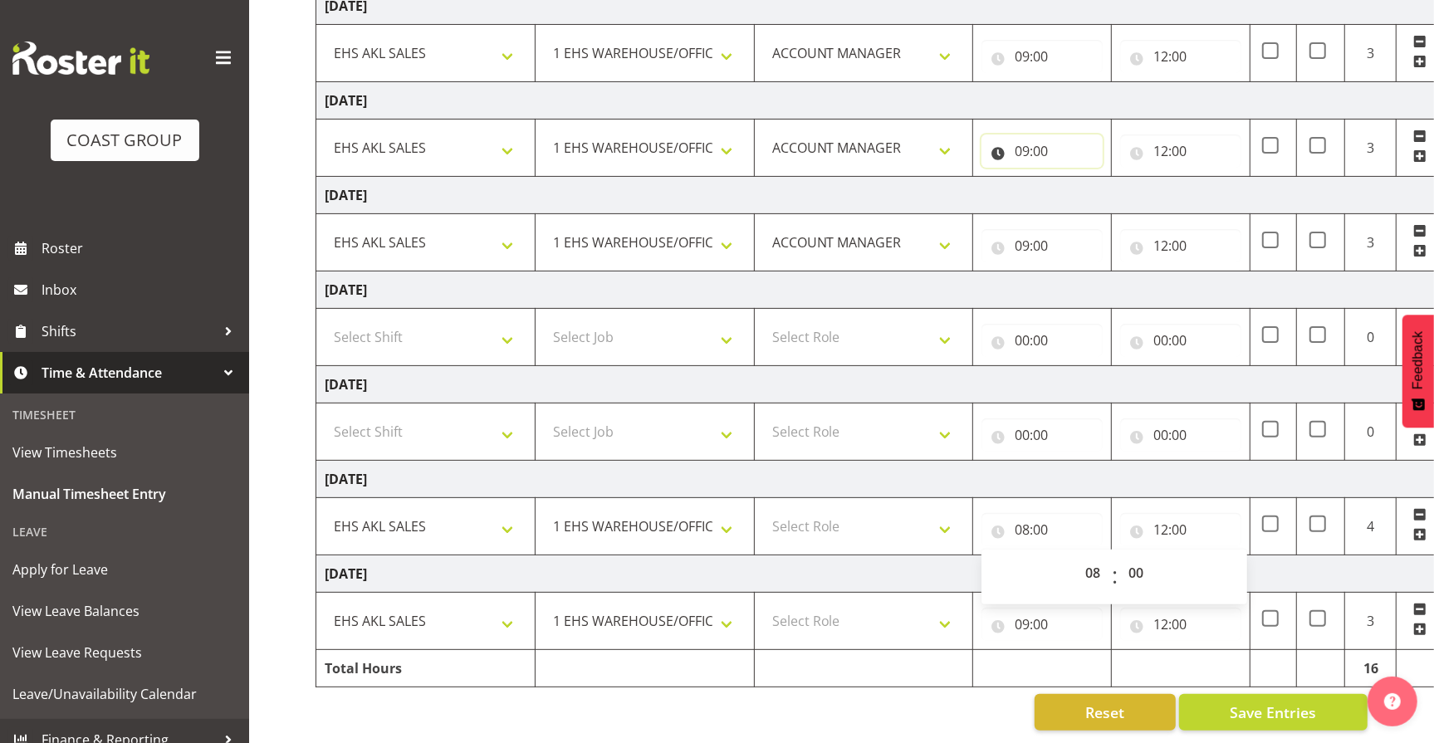
click at [1045, 135] on input "09:00" at bounding box center [1042, 151] width 121 height 33
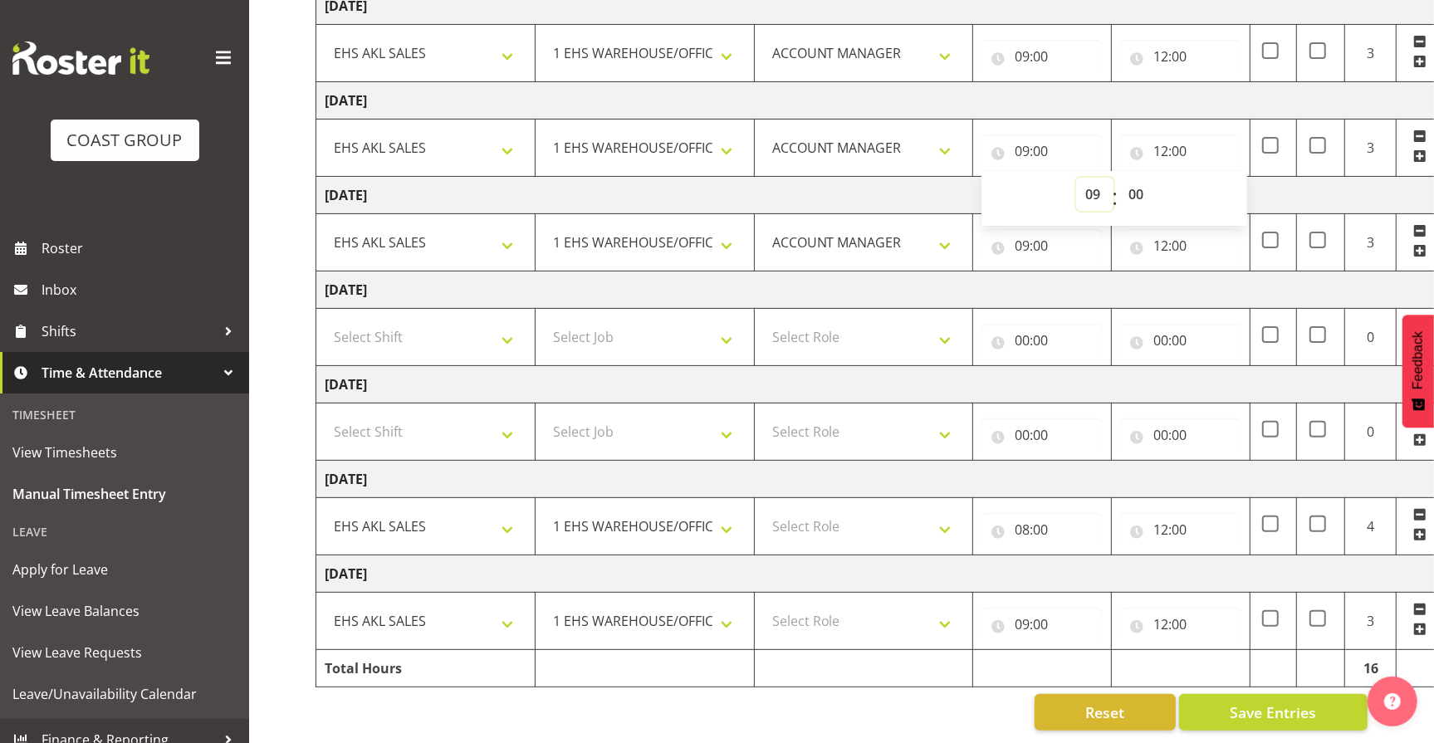
click at [1089, 179] on select "00 01 02 03 04 05 06 07 08 09 10 11 12 13 14 15 16 17 18 19 20 21 22 23" at bounding box center [1094, 194] width 37 height 33
select select "8"
click at [1076, 178] on select "00 01 02 03 04 05 06 07 08 09 10 11 12 13 14 15 16 17 18 19 20 21 22 23" at bounding box center [1094, 194] width 37 height 33
type input "08:00"
click at [1370, 225] on td "3" at bounding box center [1370, 242] width 51 height 57
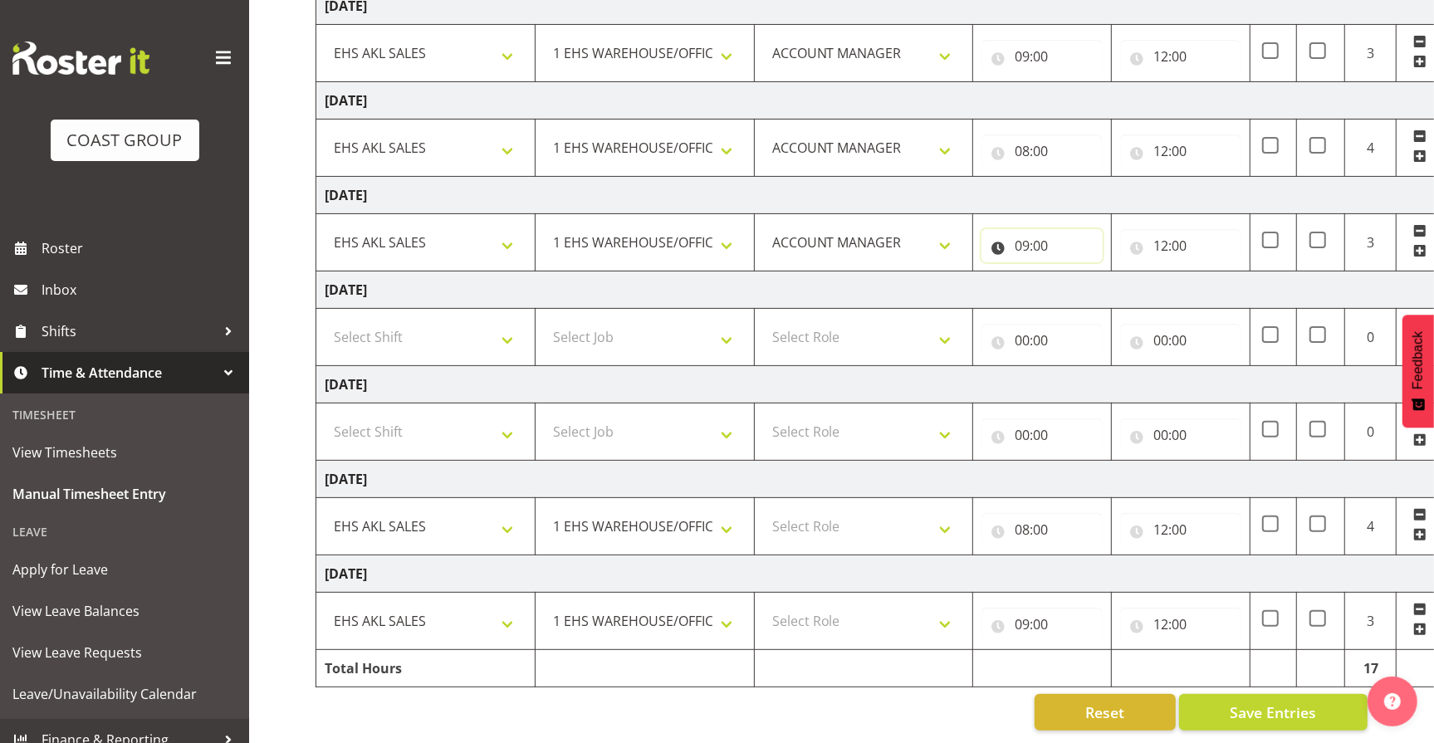
click at [1052, 229] on input "09:00" at bounding box center [1042, 245] width 121 height 33
click at [1078, 272] on select "00 01 02 03 04 05 06 07 08 09 10 11 12 13 14 15 16 17 18 19 20 21 22 23" at bounding box center [1094, 288] width 37 height 33
select select "8"
click at [1076, 272] on select "00 01 02 03 04 05 06 07 08 09 10 11 12 13 14 15 16 17 18 19 20 21 22 23" at bounding box center [1094, 288] width 37 height 33
type input "08:00"
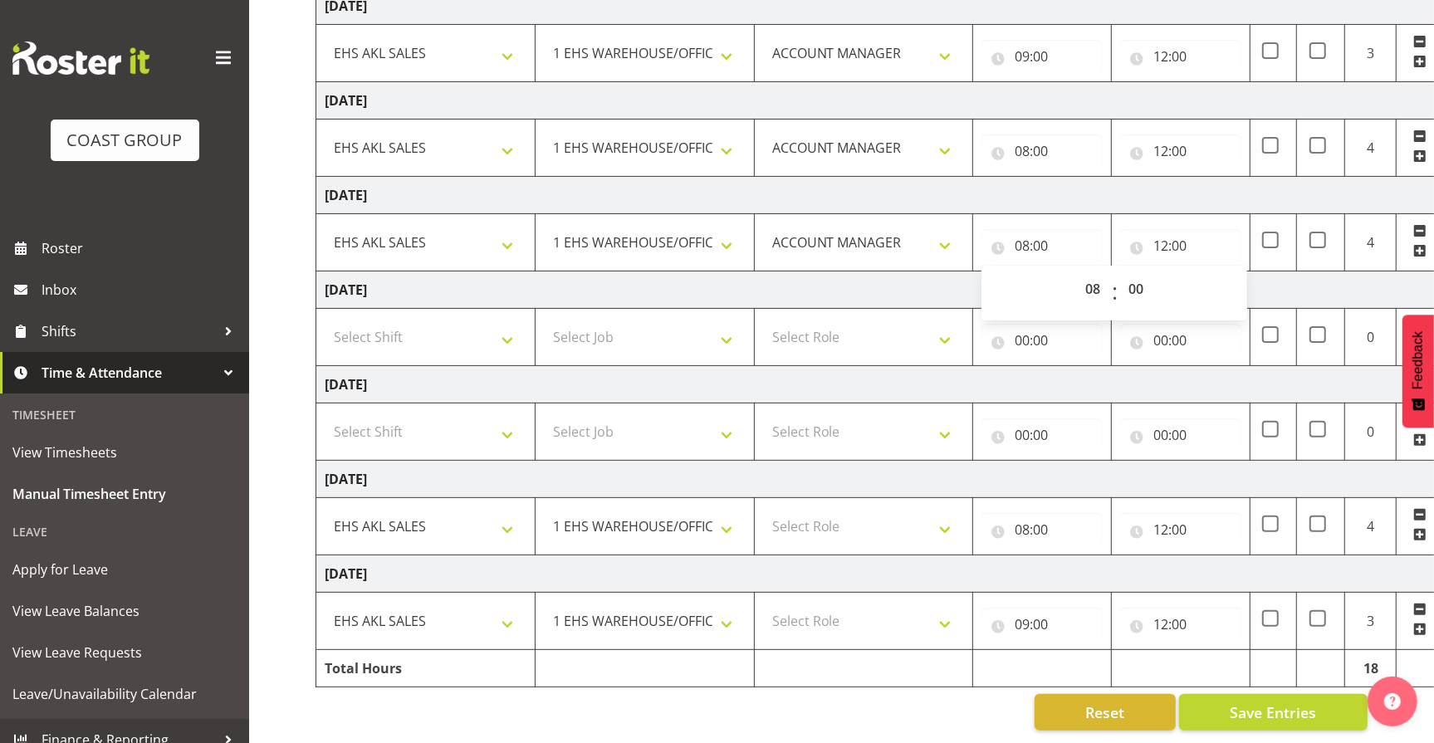
click at [862, 711] on div "Reset Save Entries" at bounding box center [842, 712] width 1052 height 37
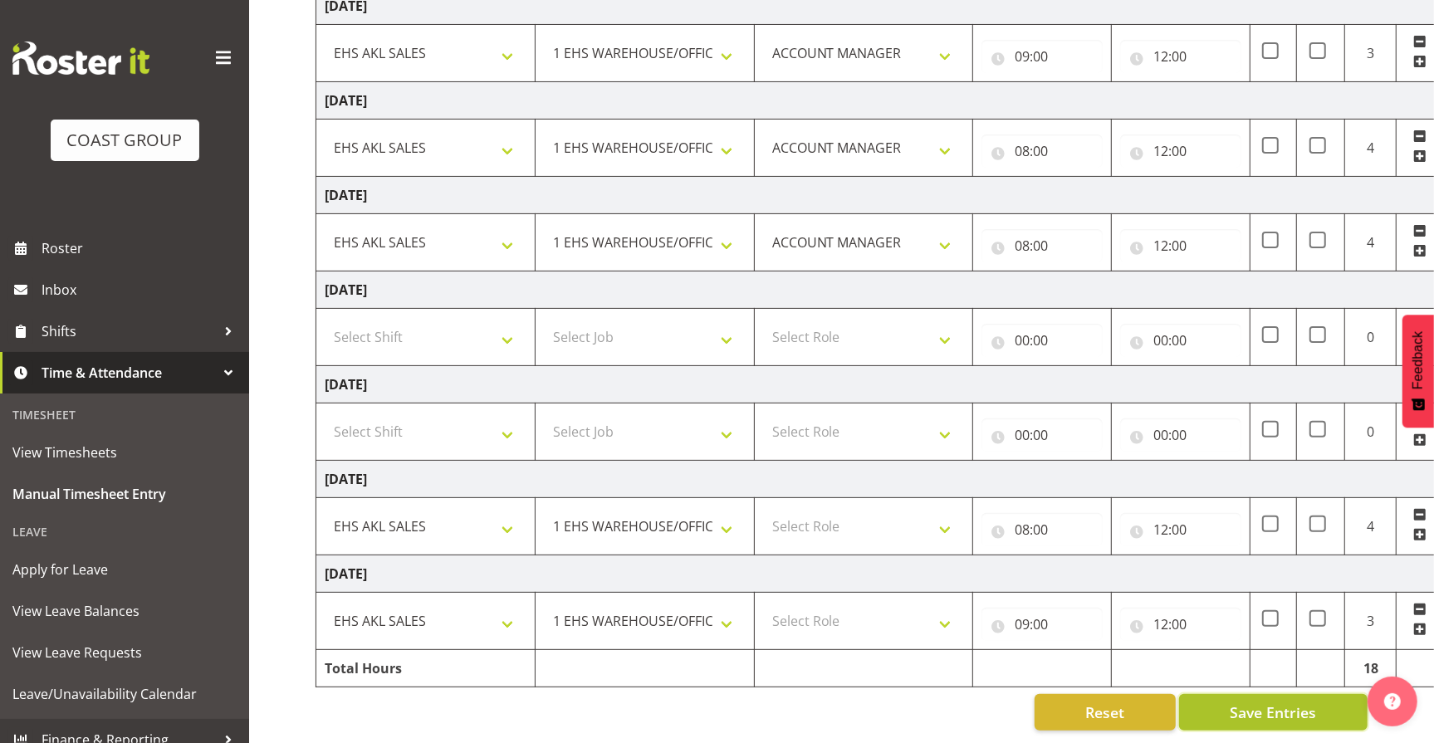
click at [1303, 702] on span "Save Entries" at bounding box center [1273, 713] width 86 height 22
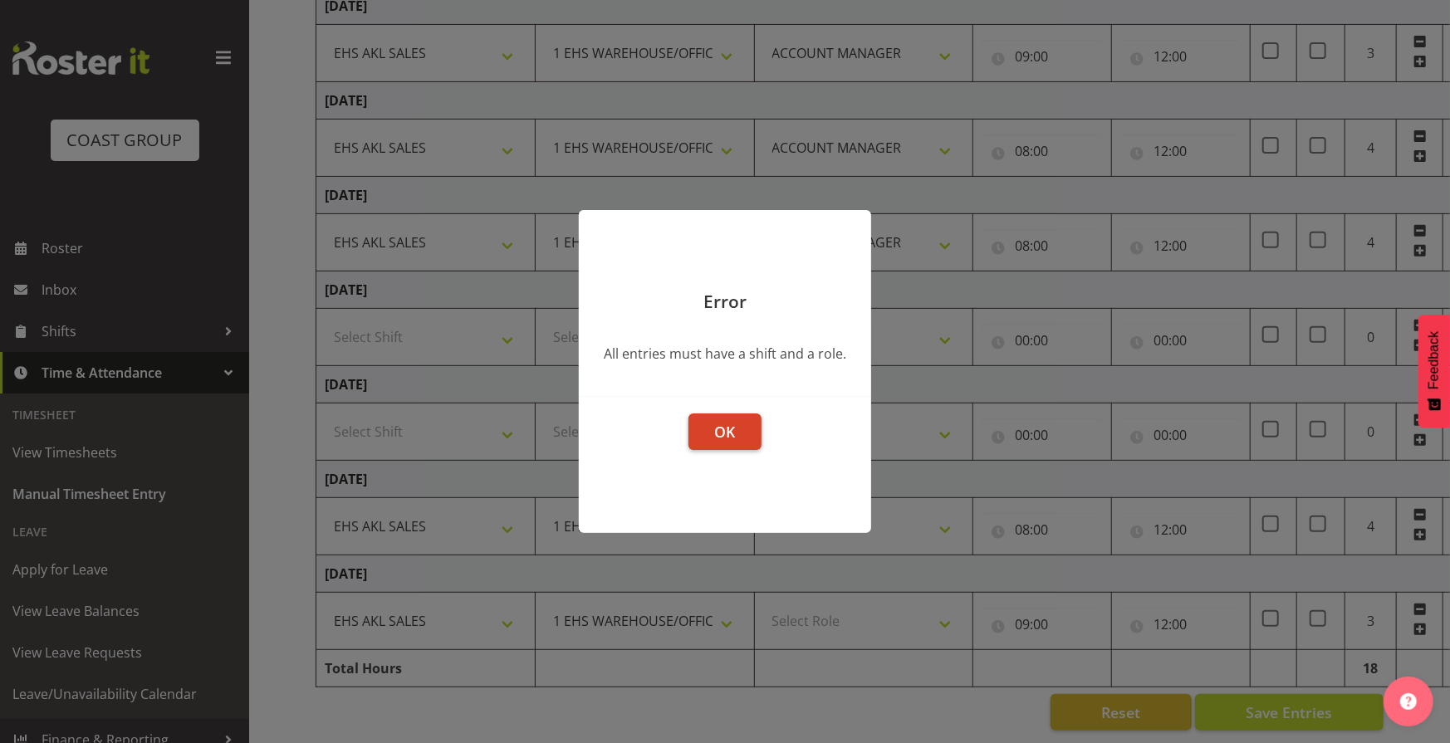
click at [742, 428] on button "OK" at bounding box center [724, 432] width 73 height 37
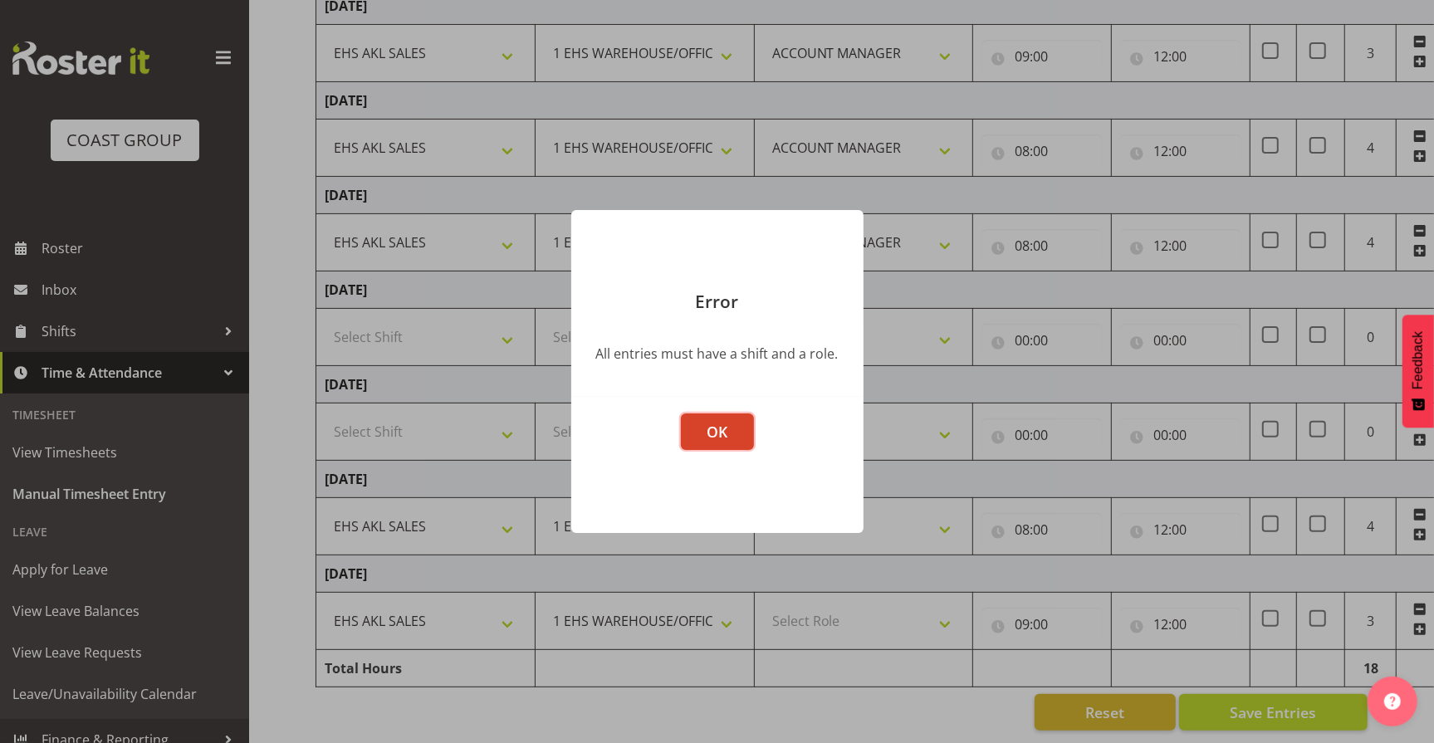
click at [732, 428] on button "OK" at bounding box center [717, 432] width 73 height 37
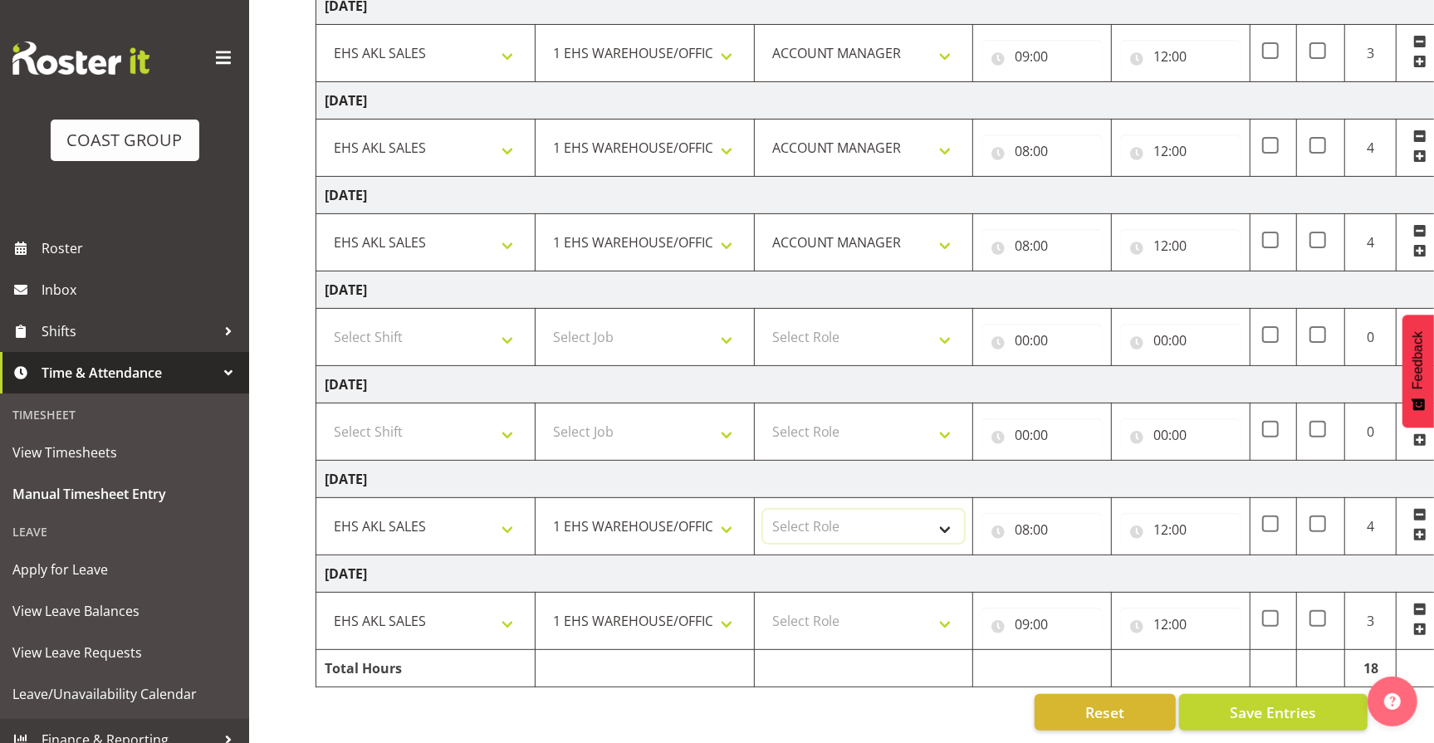
click at [952, 512] on select "Select Role ACCOUNT MANAGER Account Manager" at bounding box center [864, 526] width 202 height 33
select select "197"
click at [763, 510] on select "Select Role ACCOUNT MANAGER Account Manager" at bounding box center [864, 526] width 202 height 33
click at [941, 608] on select "Select Role ACCOUNT MANAGER Account Manager" at bounding box center [864, 621] width 202 height 33
select select "197"
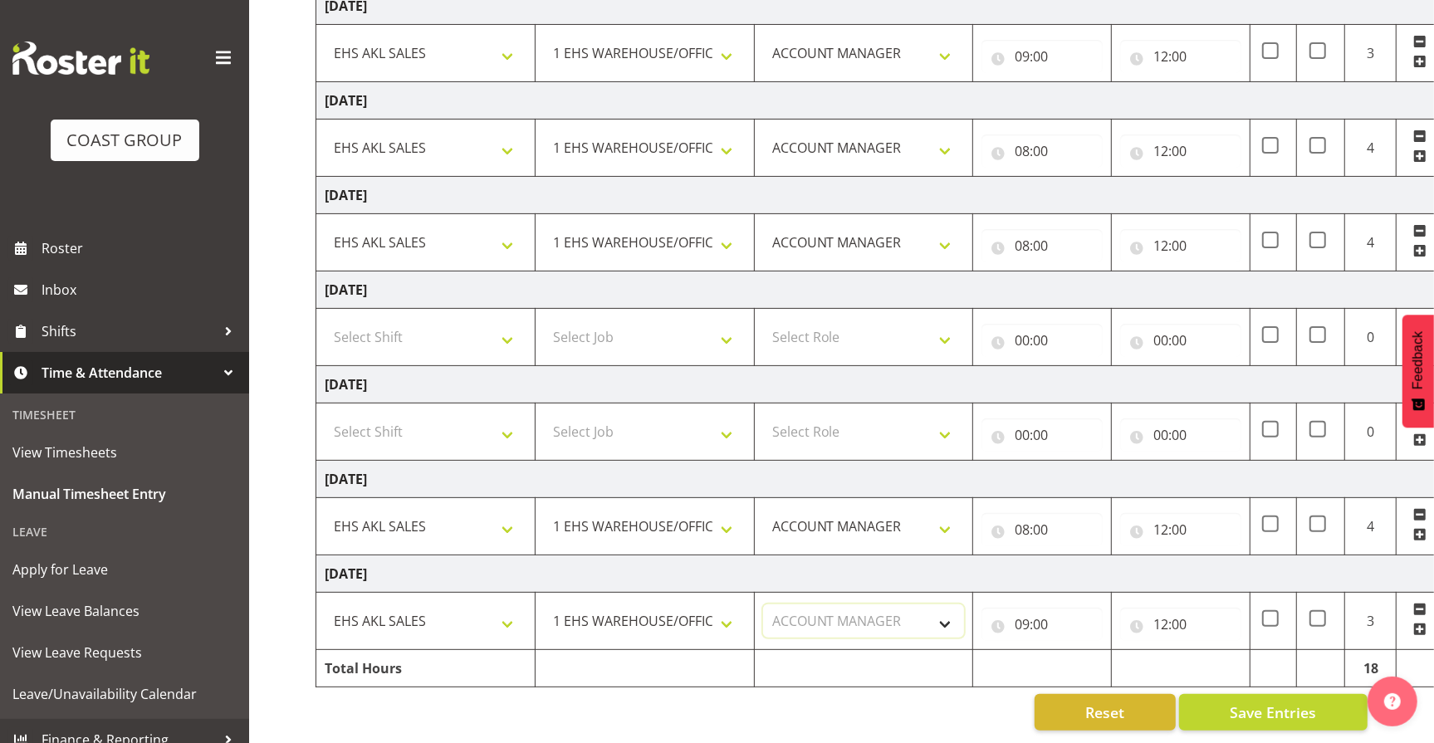
click at [763, 605] on select "Select Role ACCOUNT MANAGER Account Manager" at bounding box center [864, 621] width 202 height 33
click at [871, 705] on div "Reset Save Entries" at bounding box center [842, 712] width 1052 height 37
click at [1251, 702] on span "Save Entries" at bounding box center [1273, 713] width 86 height 22
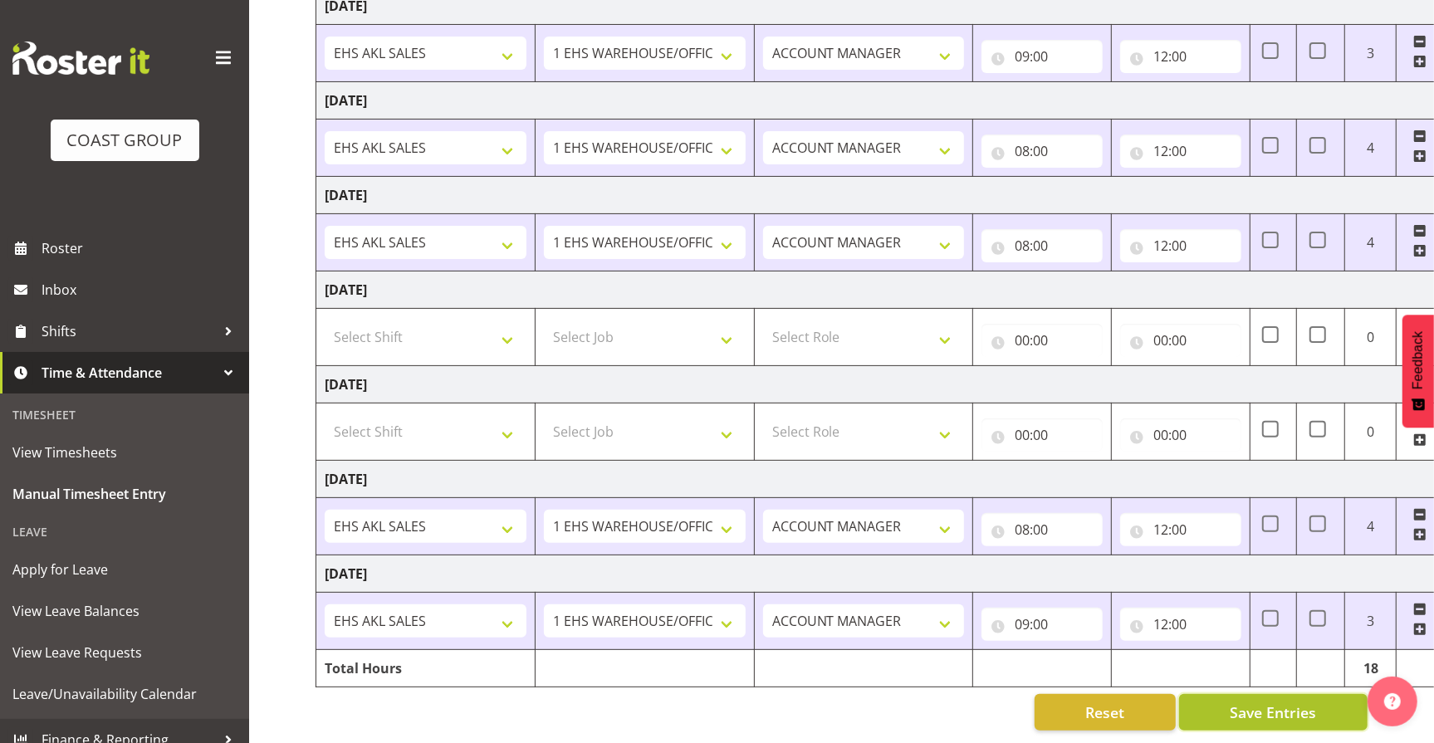
click at [1258, 704] on span "Save Entries" at bounding box center [1273, 713] width 86 height 22
click at [1258, 704] on div "Timesheet Entries Save" at bounding box center [1307, 689] width 201 height 42
